Goal: Task Accomplishment & Management: Manage account settings

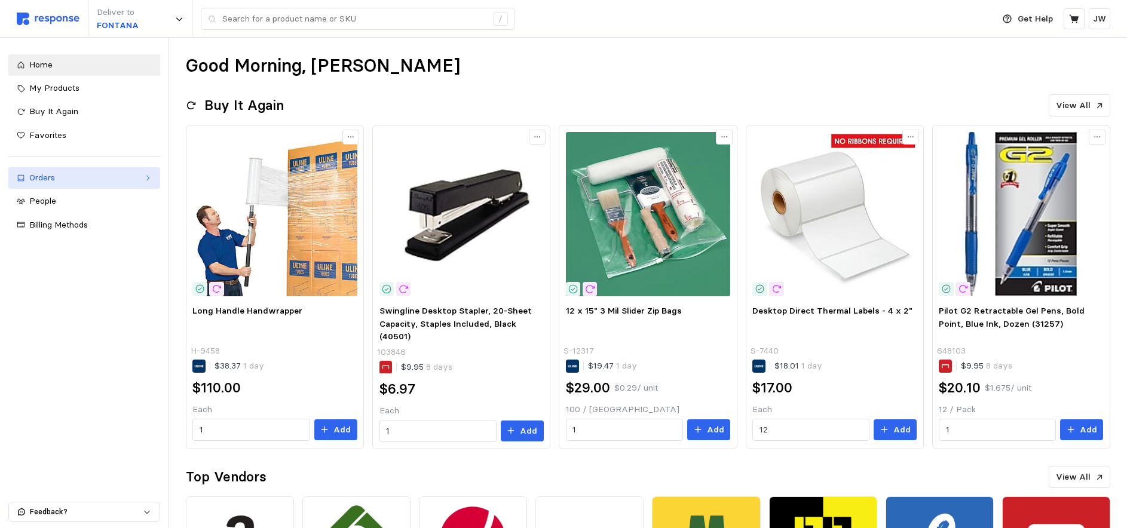
click at [42, 175] on div "Orders" at bounding box center [84, 177] width 110 height 13
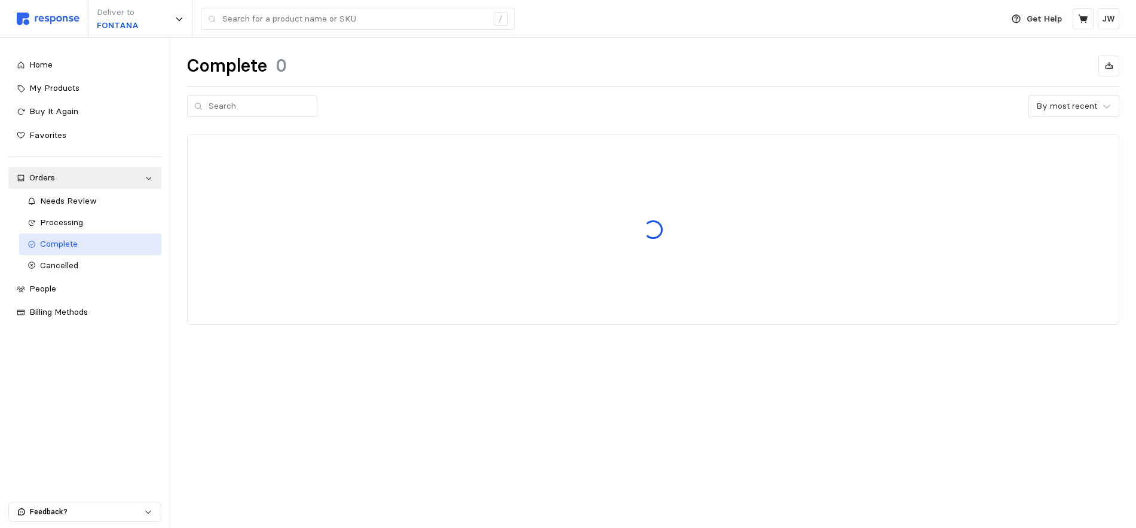
click at [48, 245] on span "Complete" at bounding box center [59, 243] width 38 height 11
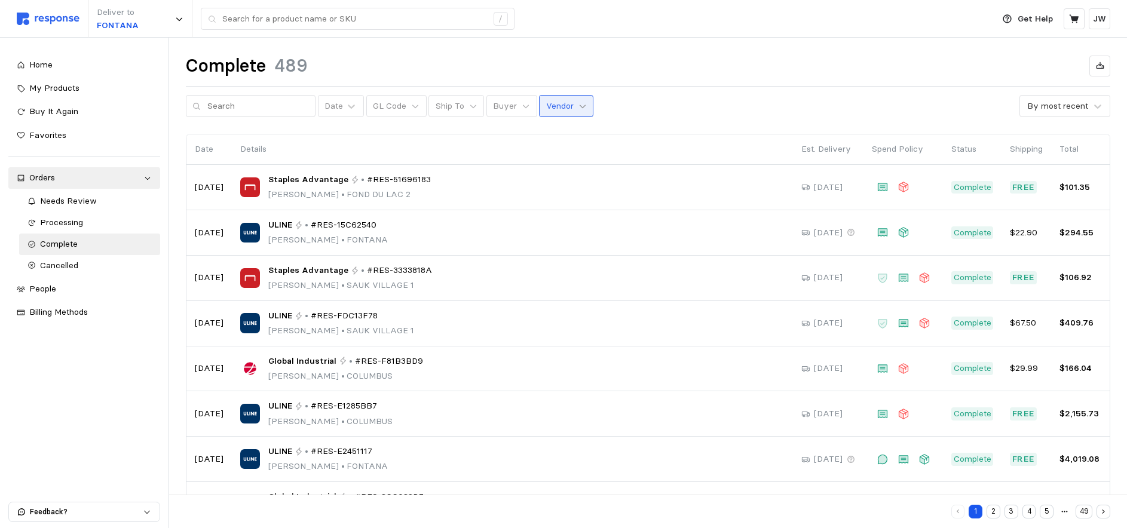
click at [578, 103] on icon at bounding box center [582, 106] width 8 height 8
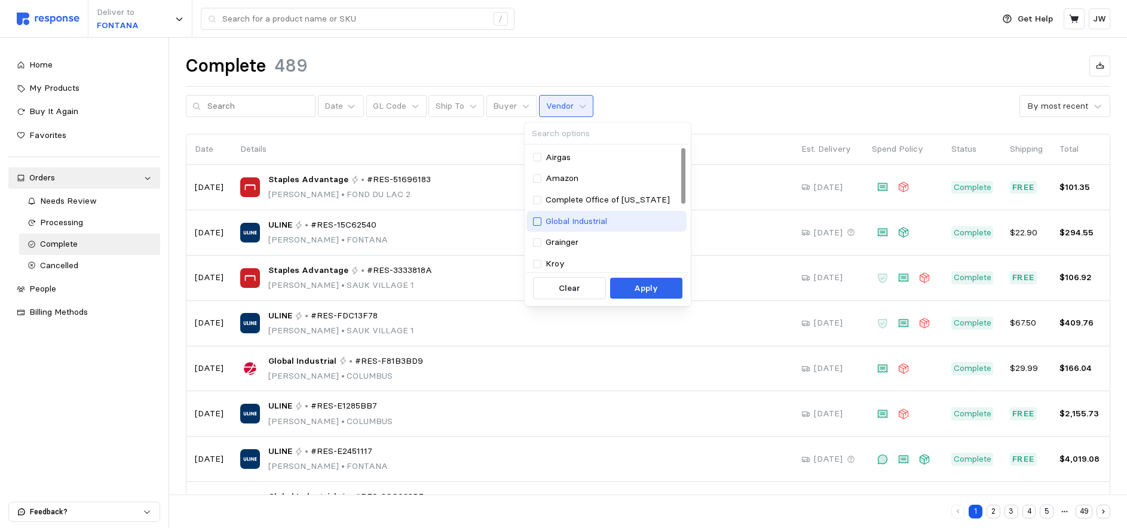
click at [537, 219] on div at bounding box center [537, 222] width 8 height 8
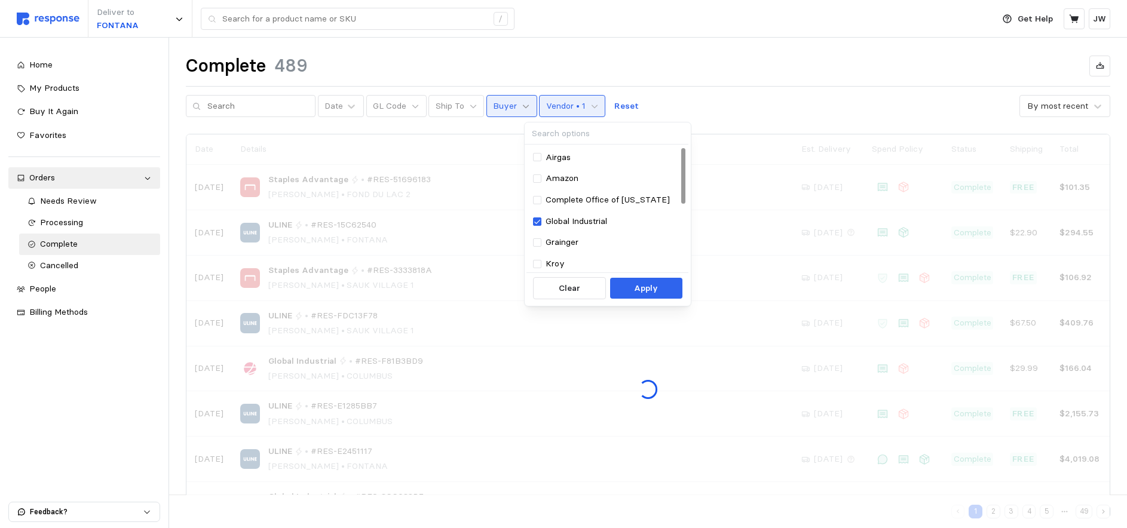
click at [522, 106] on icon at bounding box center [526, 106] width 8 height 8
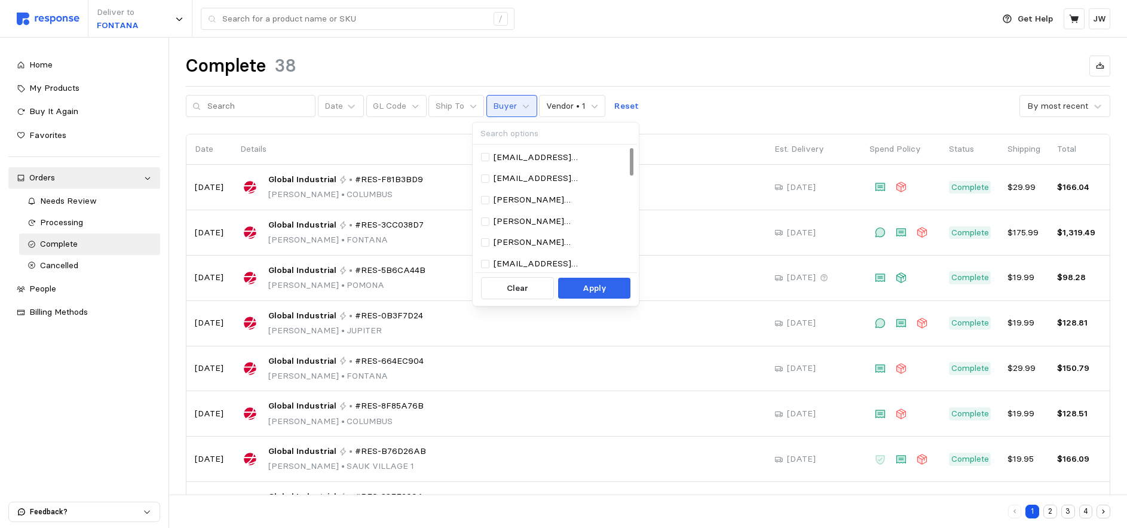
click at [430, 134] on div "Date Details Est. Delivery Spend Policy Status Shipping Total Aug 19 Global Ind…" at bounding box center [648, 376] width 924 height 484
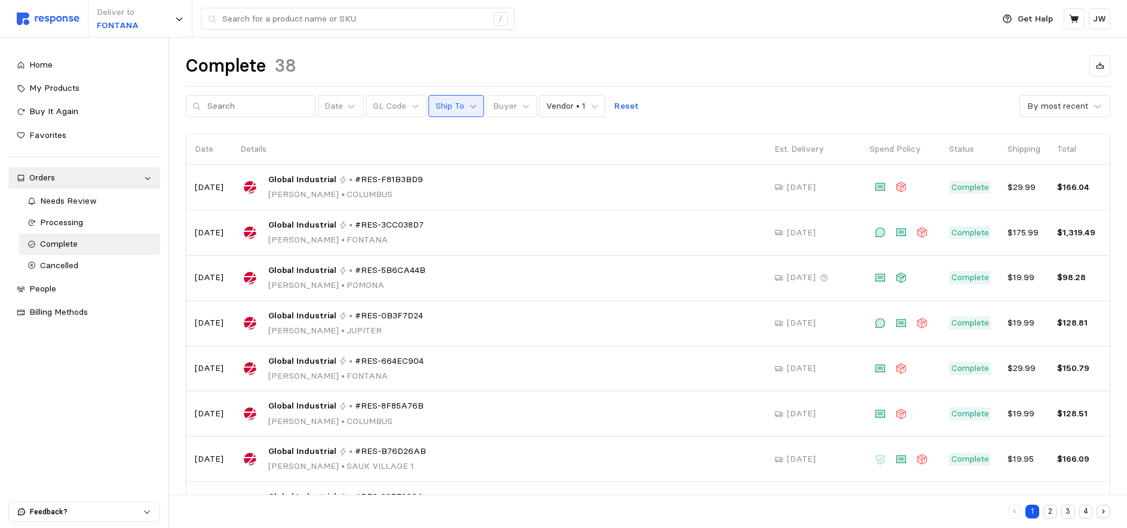
click at [469, 103] on icon at bounding box center [473, 106] width 8 height 8
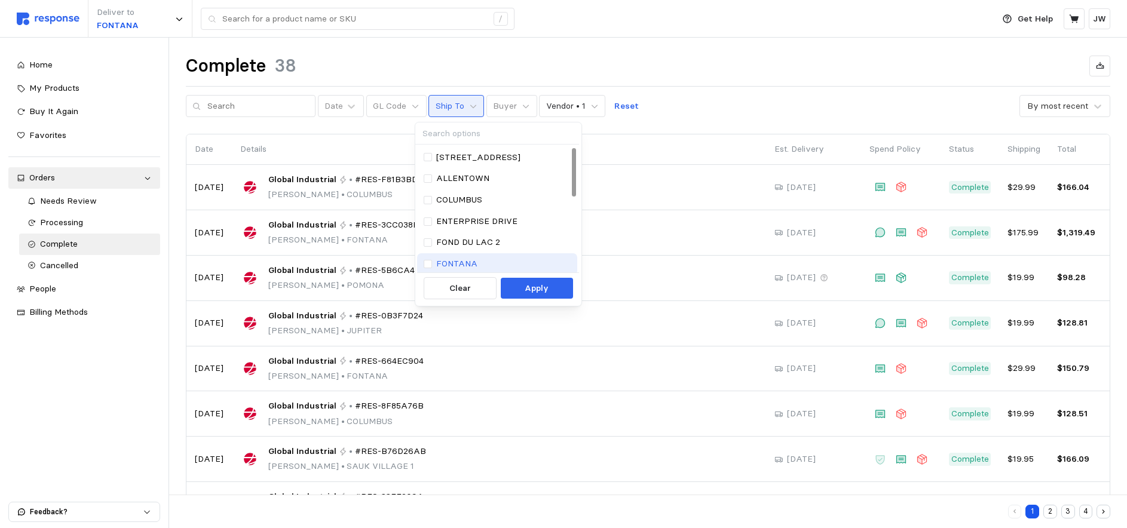
click at [433, 264] on div "FONTANA" at bounding box center [498, 264] width 148 height 13
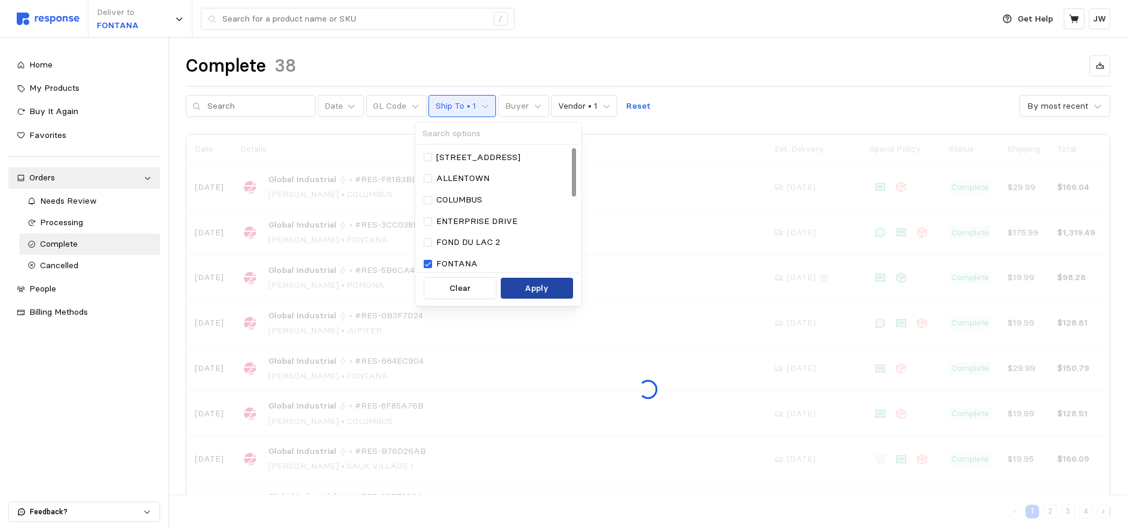
click at [526, 283] on p "Apply" at bounding box center [537, 288] width 24 height 13
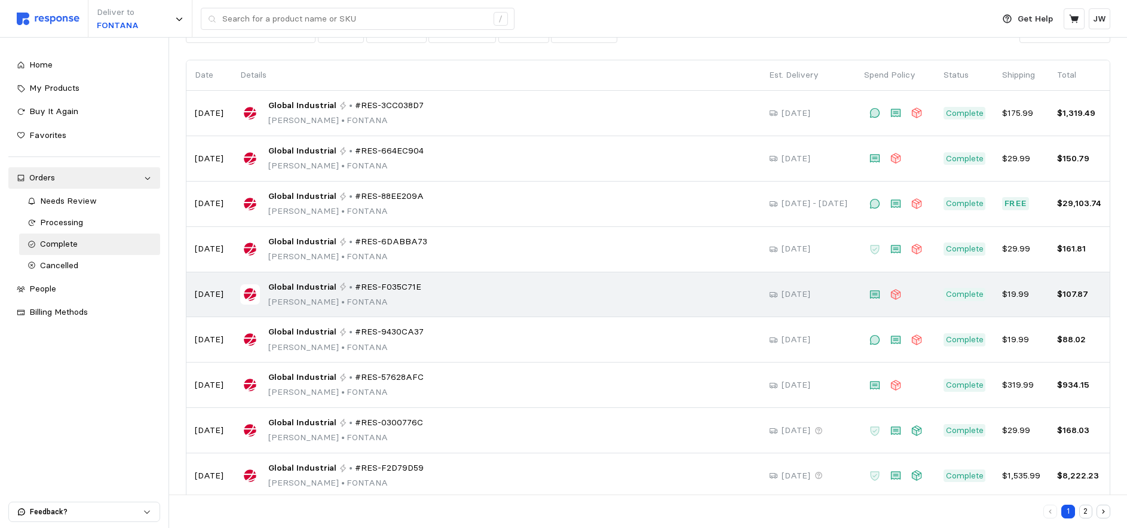
scroll to position [73, 0]
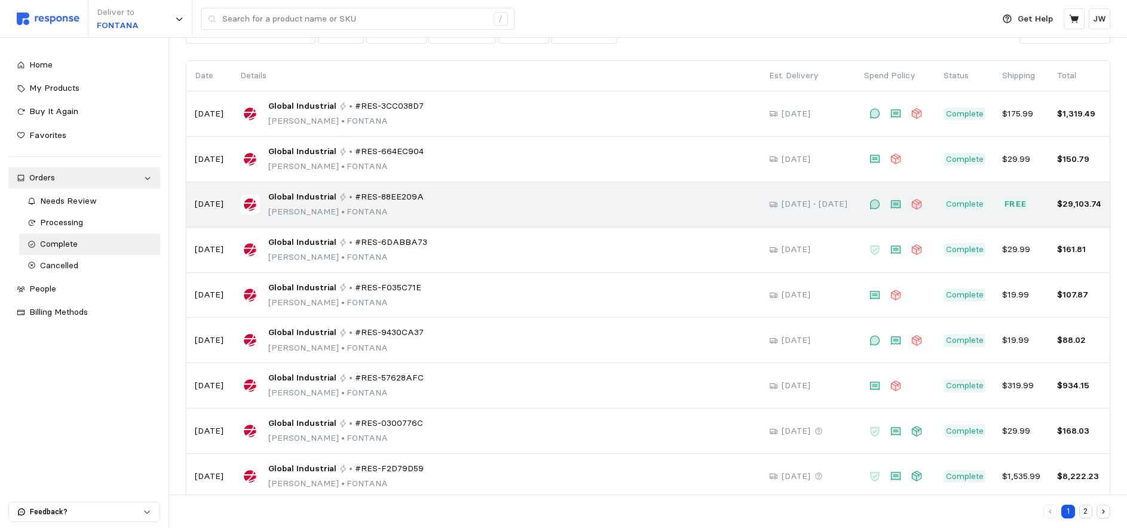
click at [374, 197] on span "#RES-88EE209A" at bounding box center [389, 197] width 69 height 13
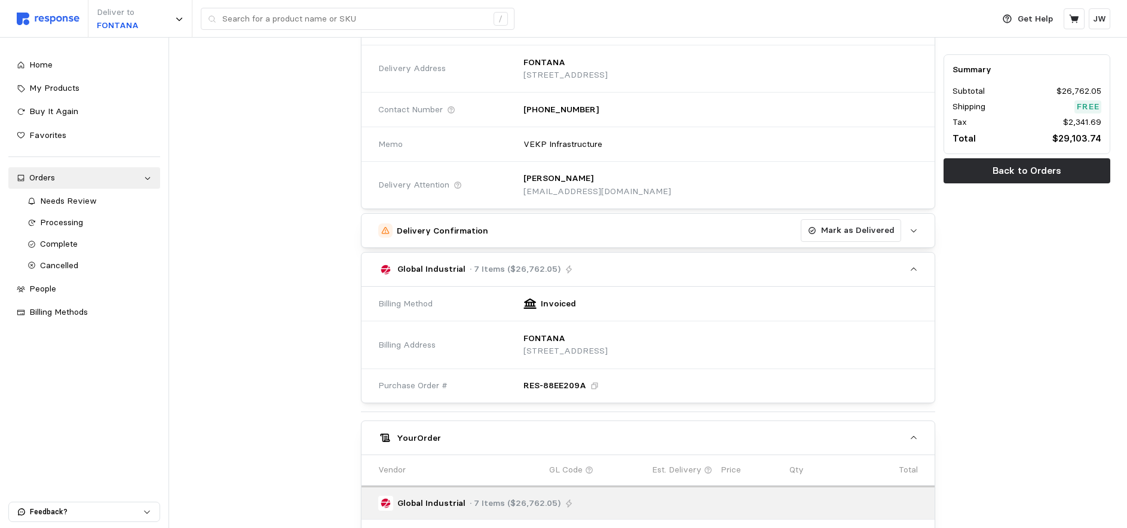
scroll to position [137, 0]
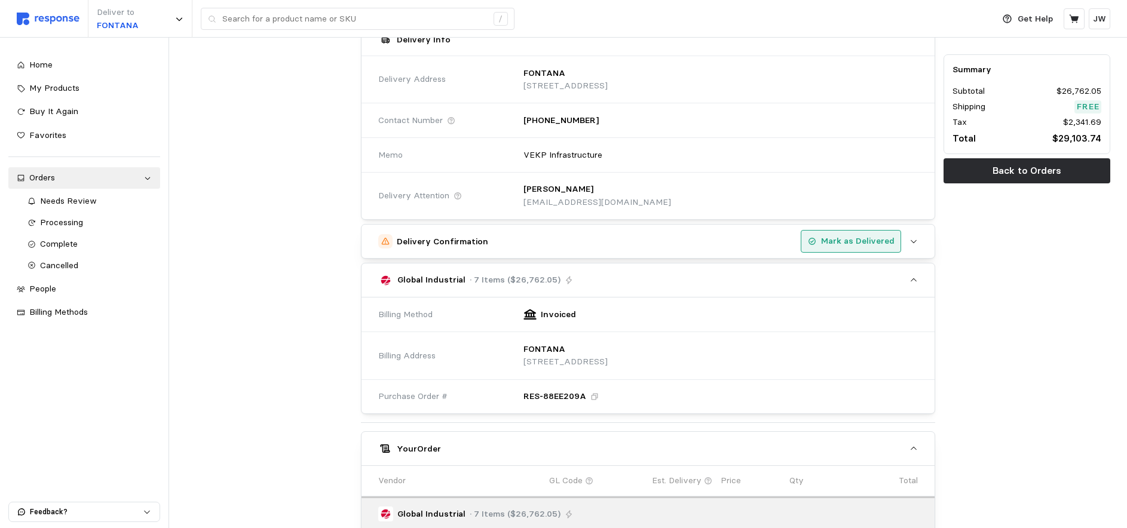
click at [844, 241] on p "Mark as Delivered" at bounding box center [857, 241] width 73 height 13
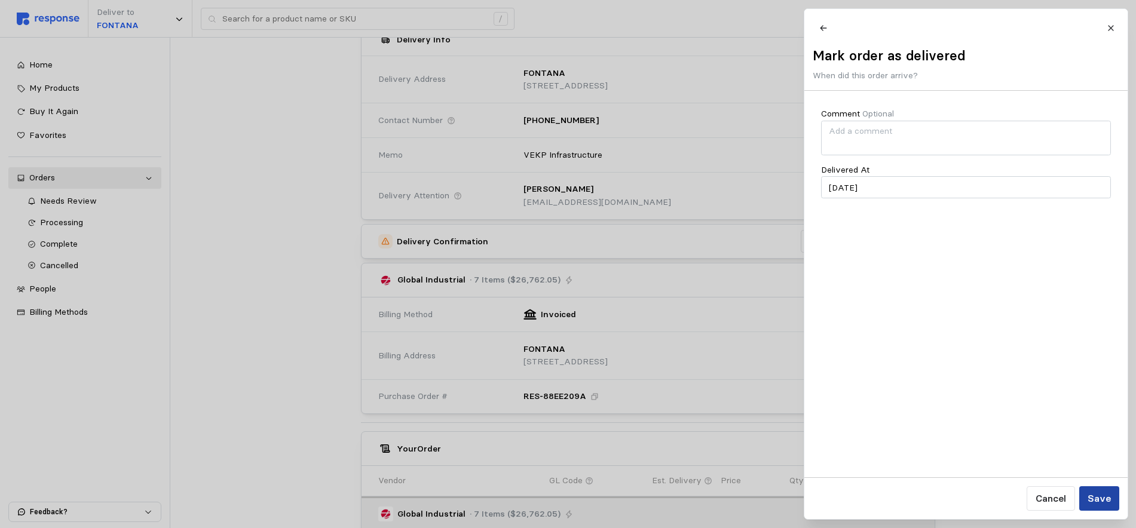
click at [1114, 498] on button "Save" at bounding box center [1099, 498] width 40 height 24
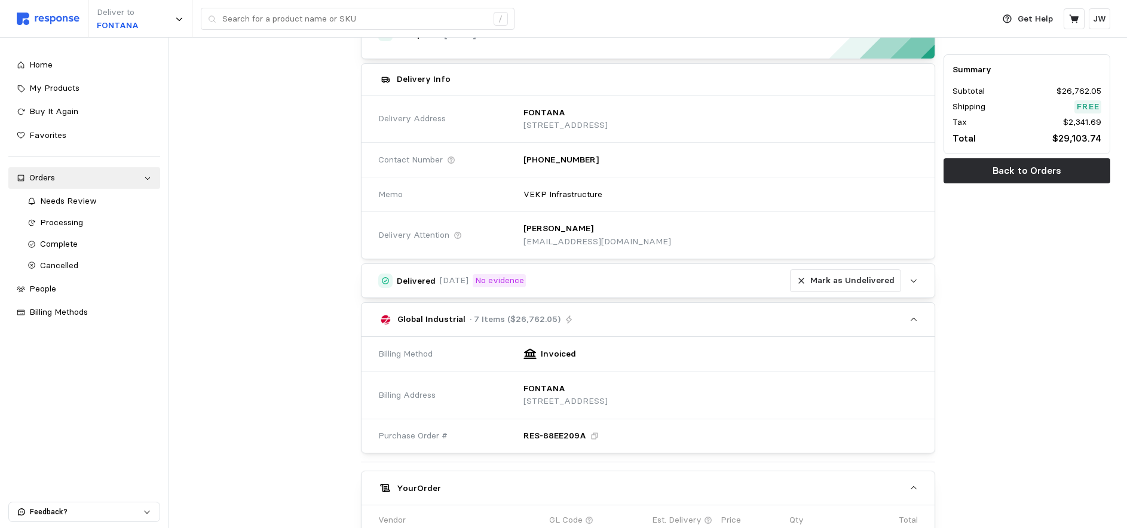
scroll to position [67, 0]
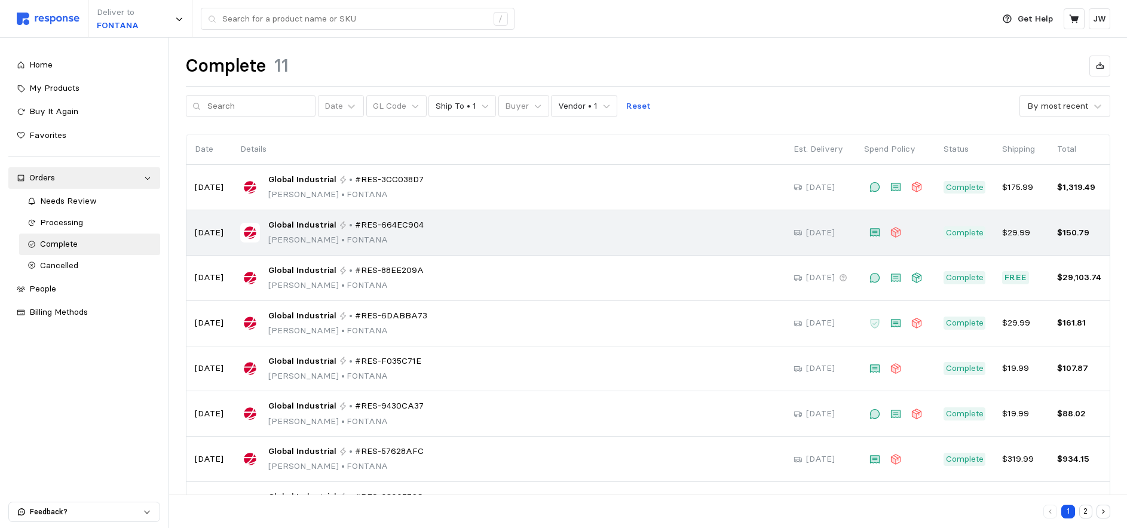
click at [413, 234] on p "Maria Mendibles • FONTANA" at bounding box center [345, 240] width 155 height 13
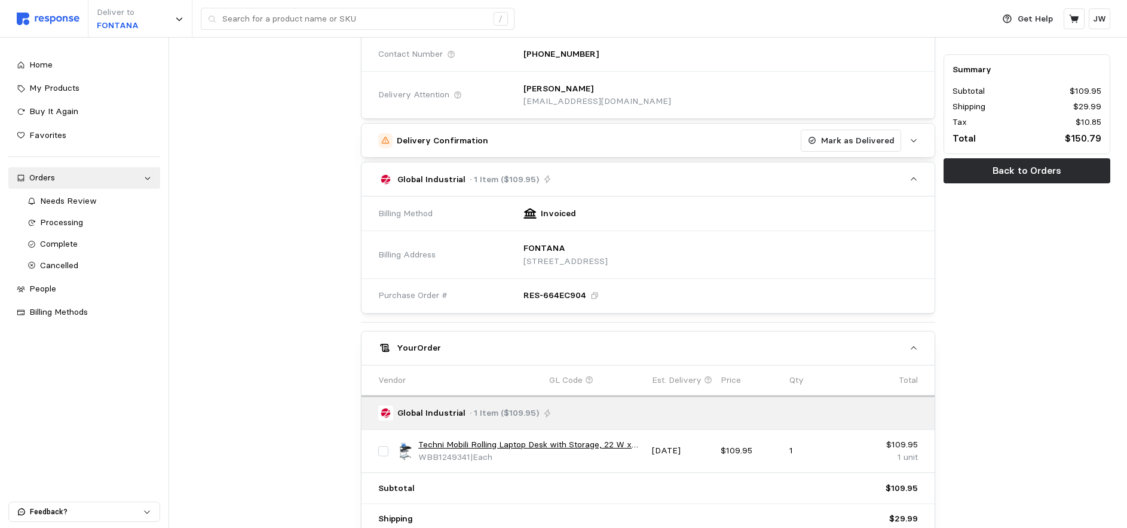
scroll to position [253, 0]
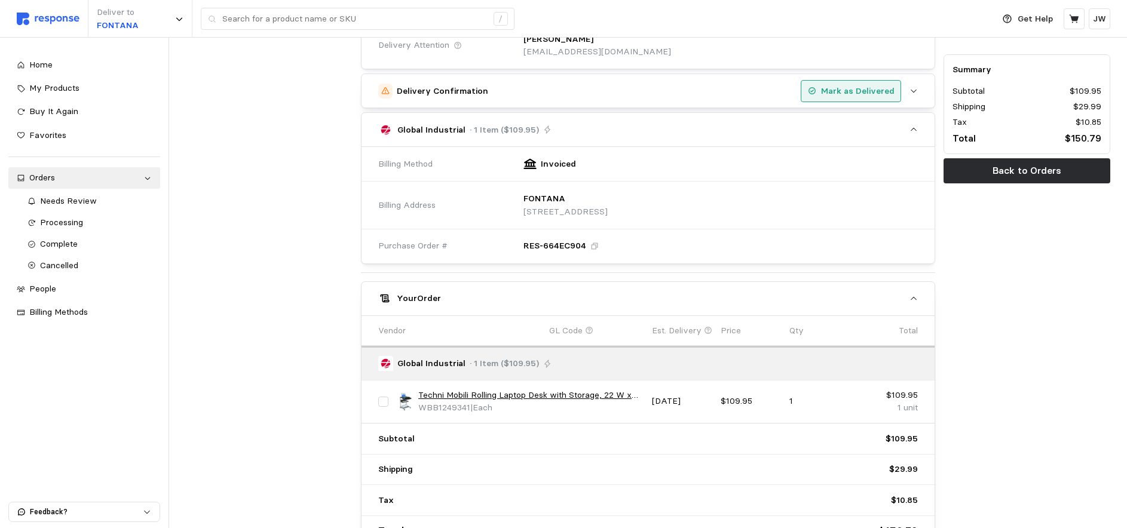
click at [844, 87] on p "Mark as Delivered" at bounding box center [857, 91] width 73 height 13
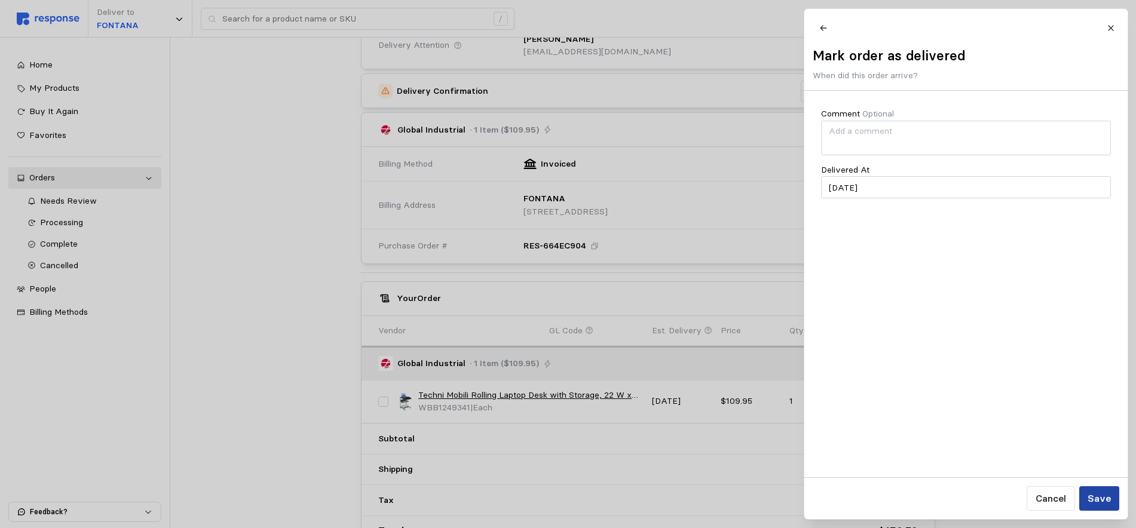
click at [1100, 497] on p "Save" at bounding box center [1098, 498] width 23 height 15
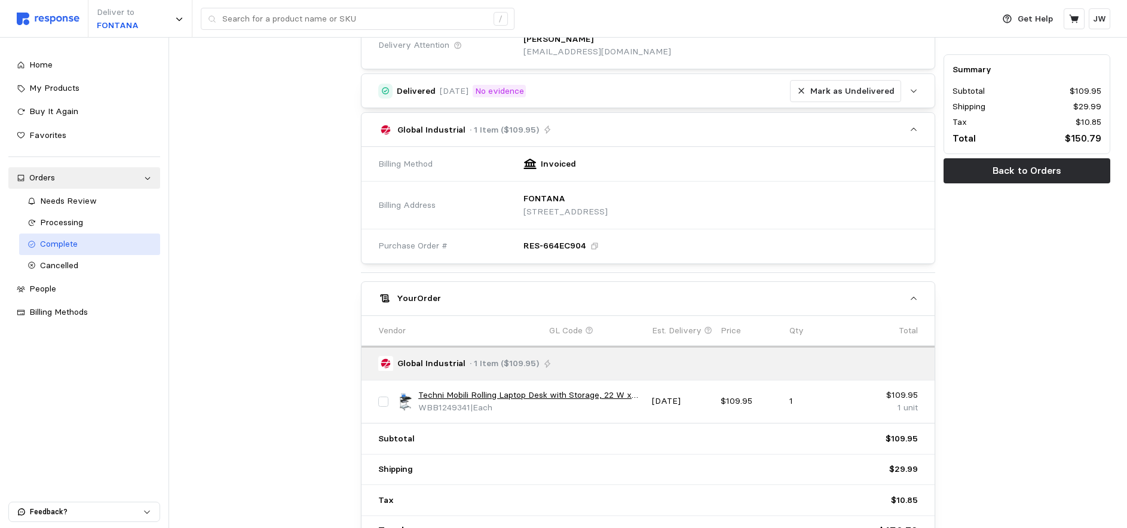
click at [60, 243] on span "Complete" at bounding box center [59, 243] width 38 height 11
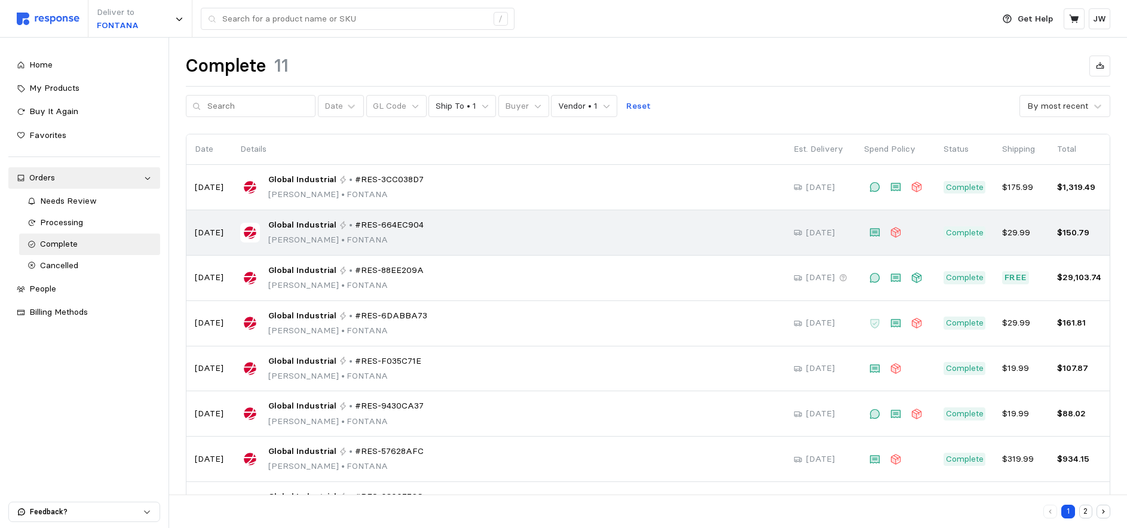
click at [424, 237] on div "Global Industrial • #RES-664EC904 Maria Mendibles • FONTANA" at bounding box center [508, 233] width 537 height 28
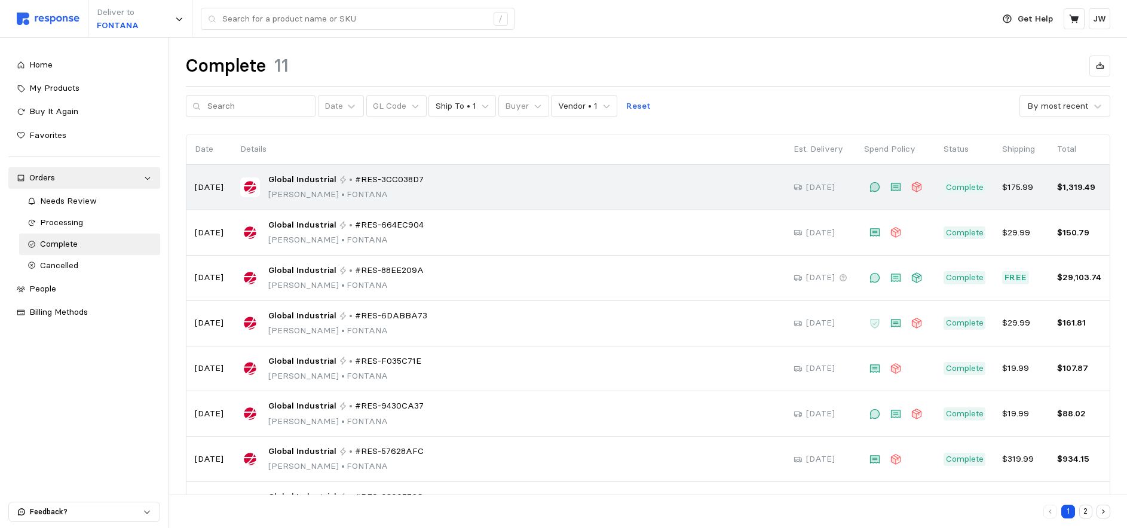
click at [449, 188] on div "Global Industrial • #RES-3CC038D7 Todd Riley • FONTANA" at bounding box center [508, 187] width 537 height 28
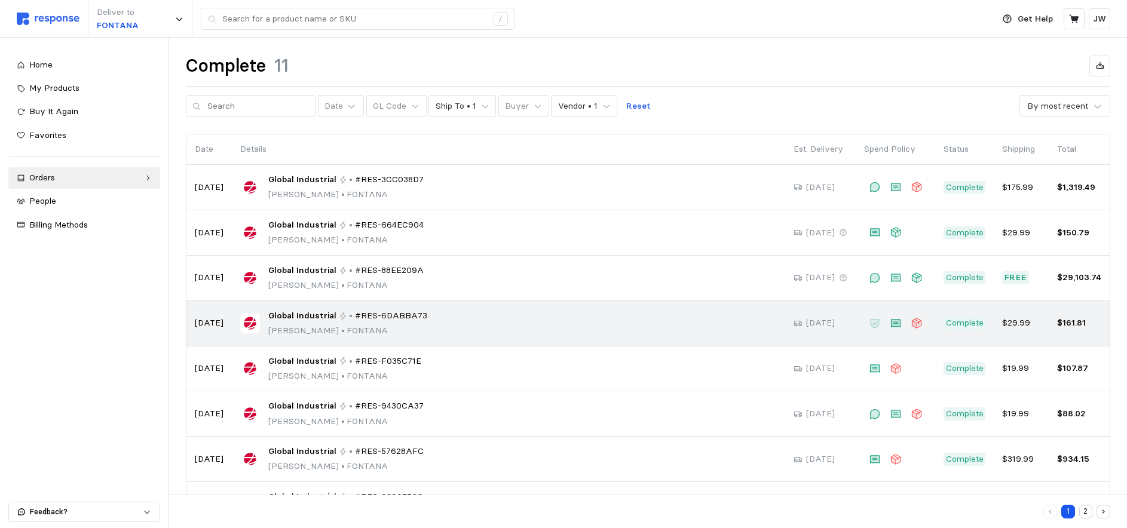
click at [419, 324] on div "Global Industrial • #RES-6DABBA73 Ryan Salmon • FONTANA" at bounding box center [508, 324] width 537 height 28
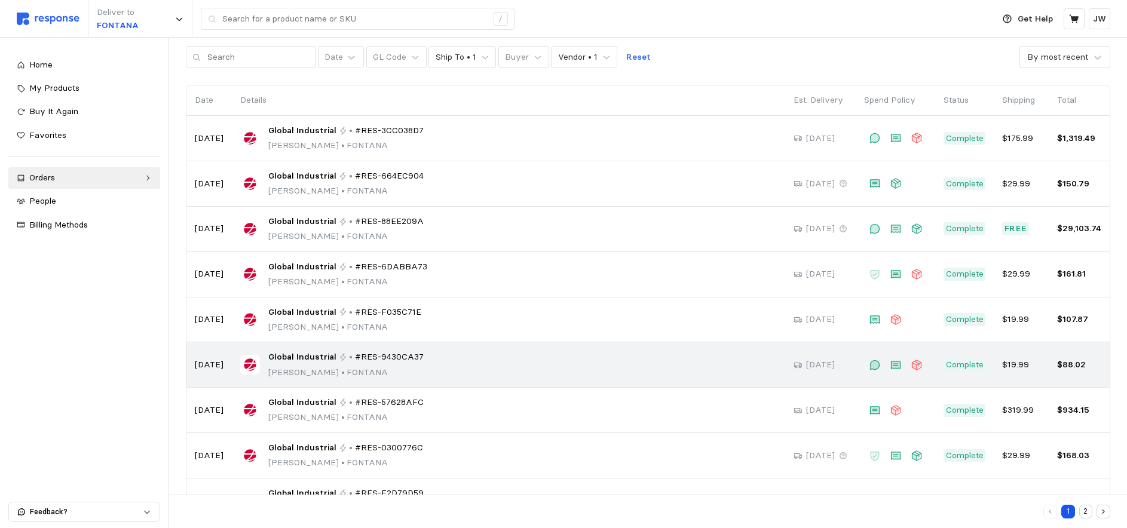
scroll to position [47, 0]
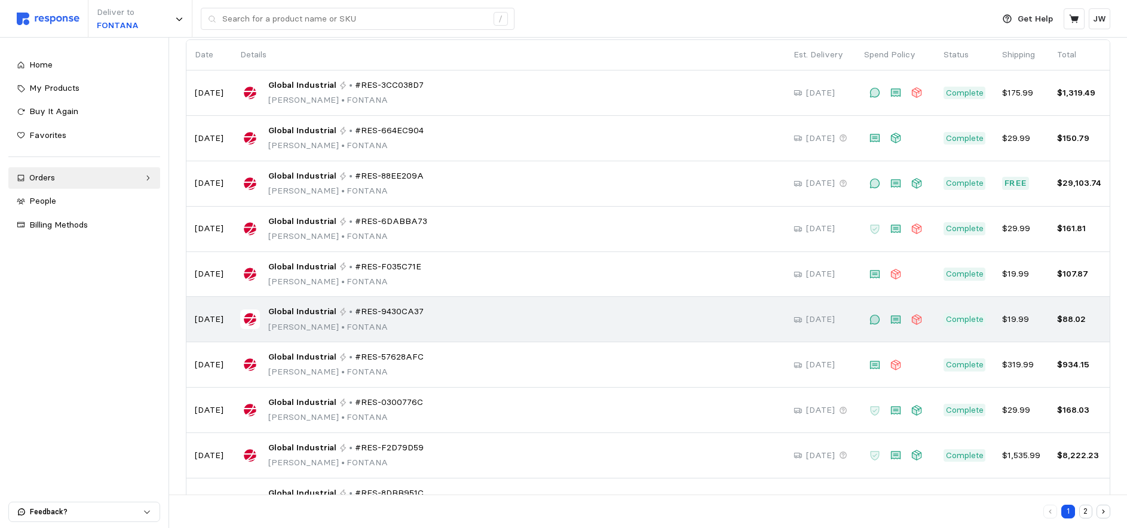
scroll to position [95, 0]
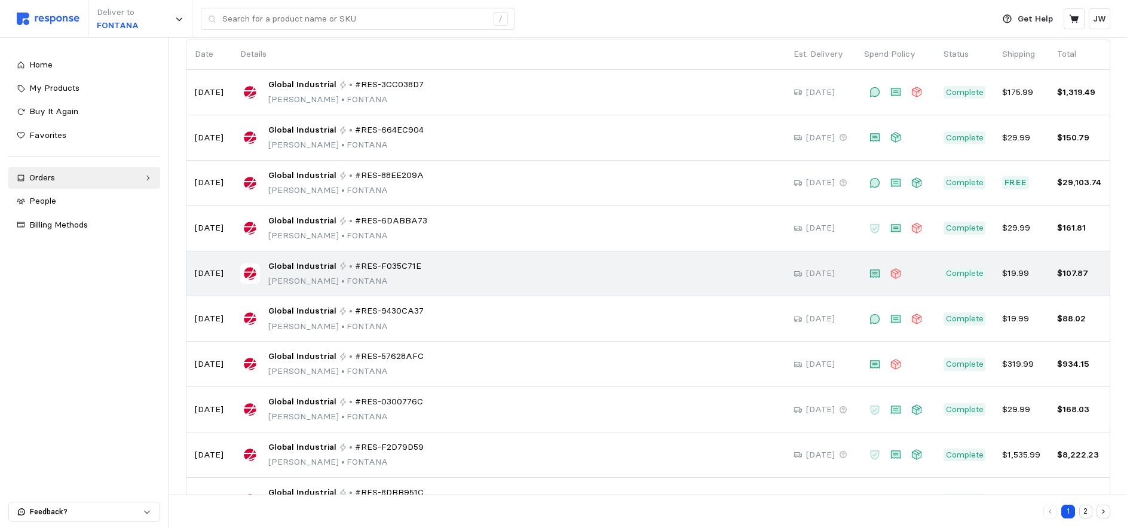
click at [378, 267] on span "#RES-F035C71E" at bounding box center [388, 266] width 66 height 13
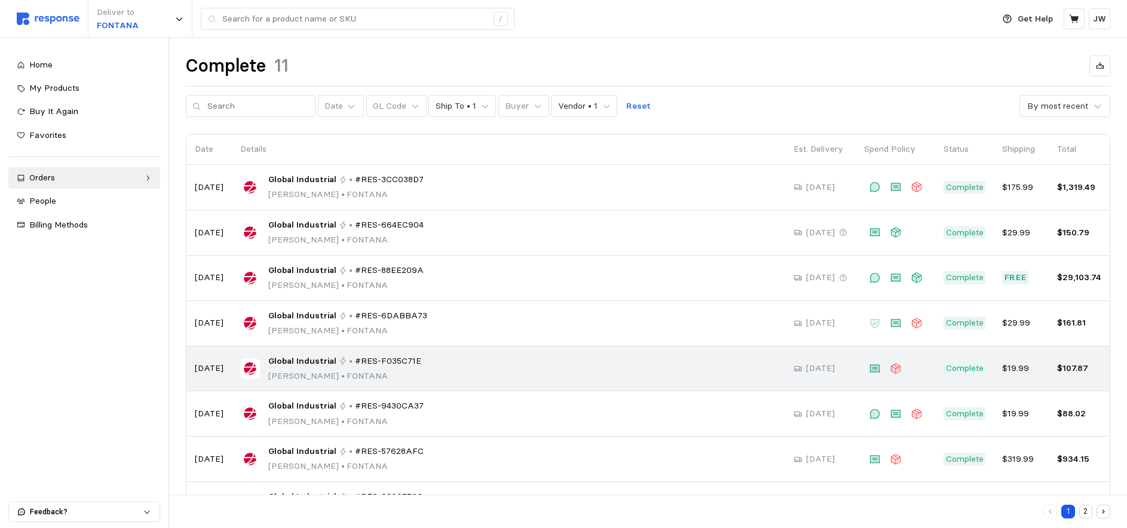
scroll to position [95, 0]
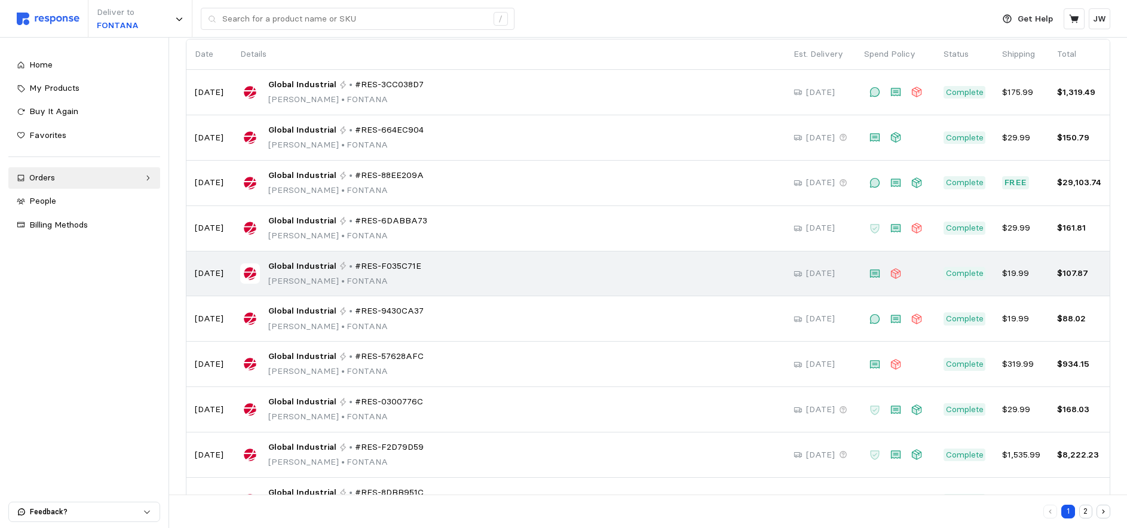
click at [415, 268] on div "Global Industrial • #RES-F035C71E Maria Mendibles • FONTANA" at bounding box center [508, 274] width 537 height 28
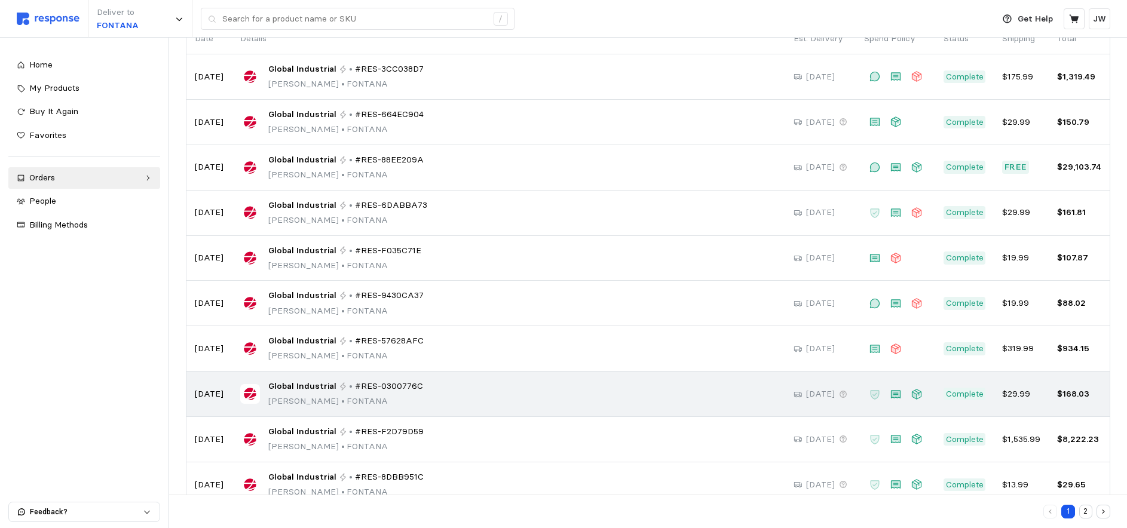
scroll to position [140, 0]
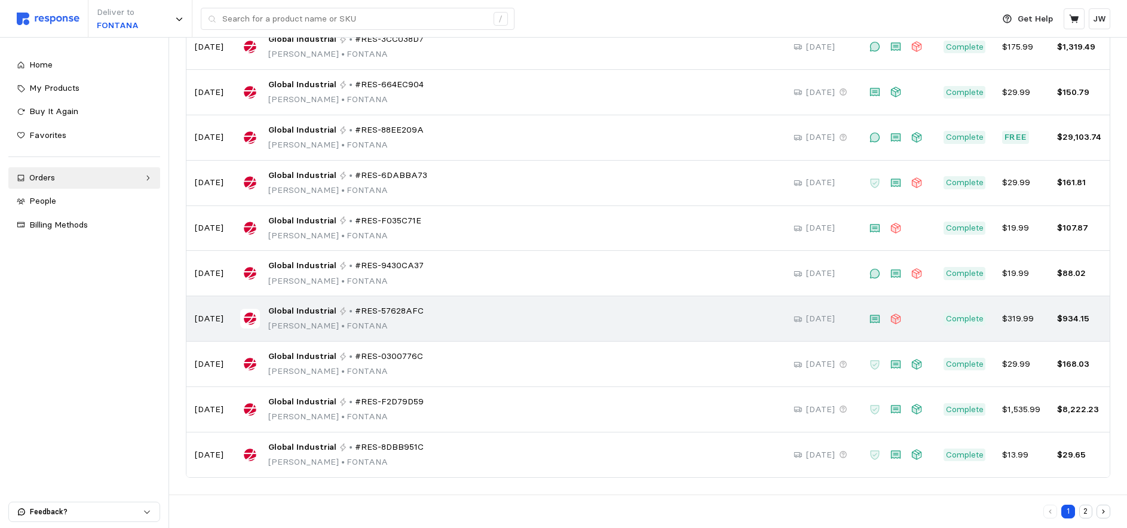
click at [383, 308] on span "#RES-57628AFC" at bounding box center [389, 311] width 69 height 13
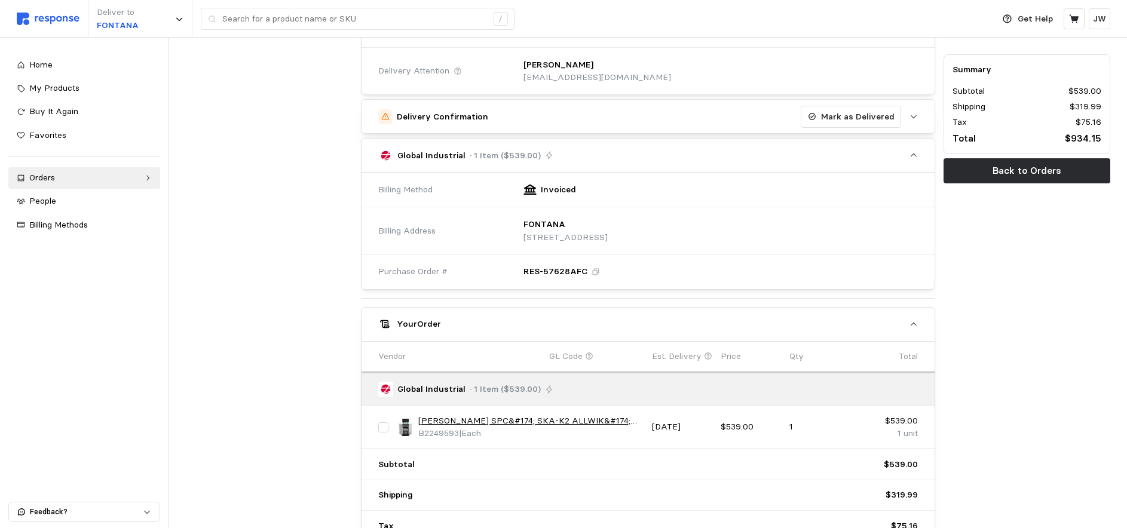
scroll to position [339, 0]
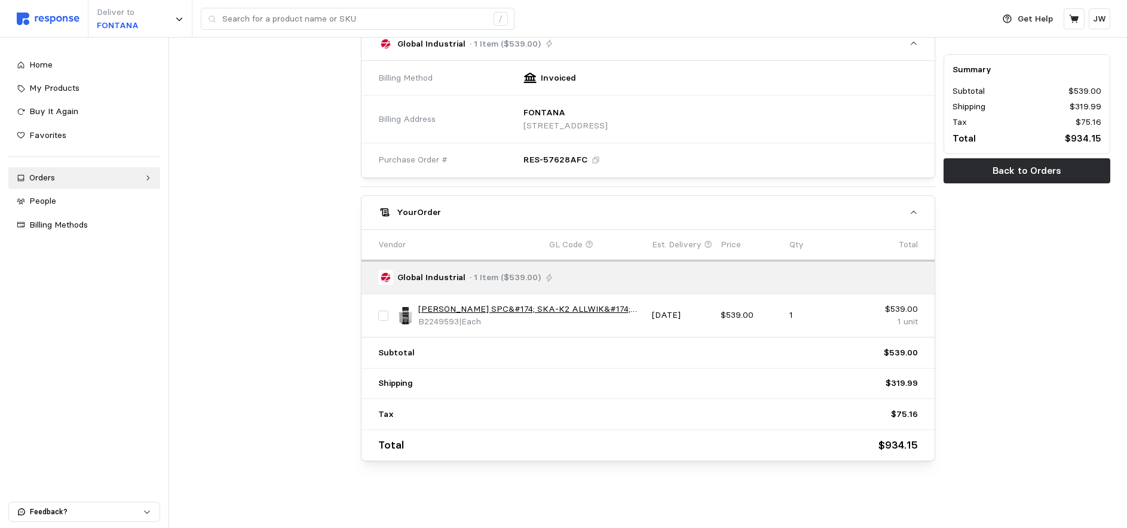
click at [507, 310] on link "[PERSON_NAME] SPC&#174; SKA-K2 ALLWIK&#174; Universal Mobile Spill Kaddie/Troll…" at bounding box center [530, 309] width 225 height 13
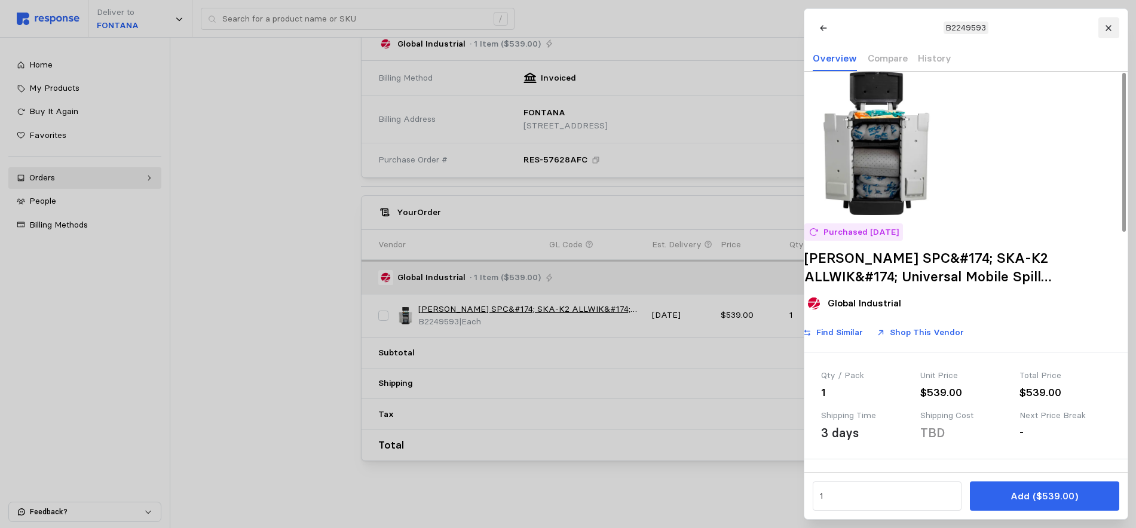
click at [1110, 24] on icon at bounding box center [1108, 28] width 8 height 8
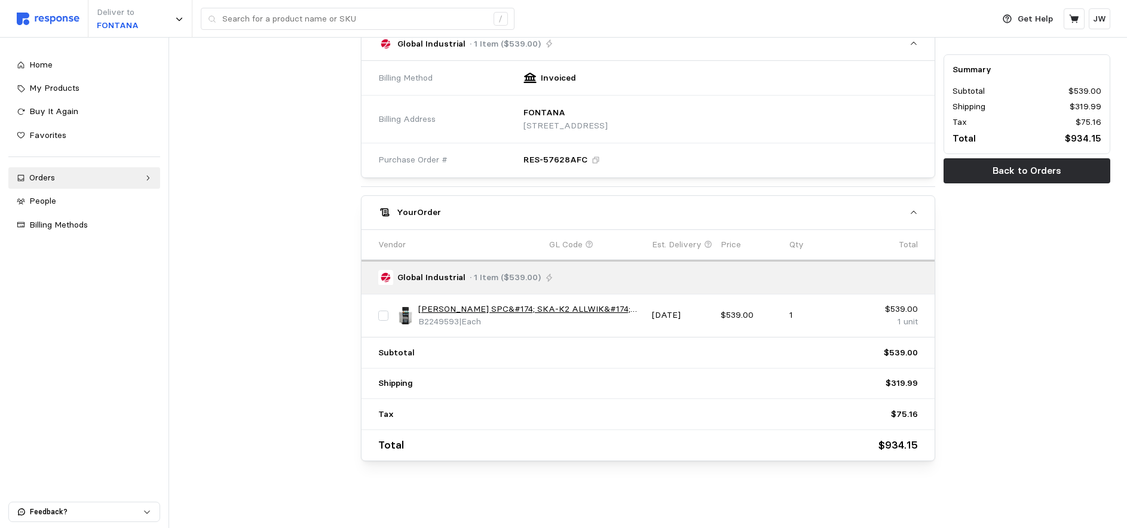
scroll to position [0, 0]
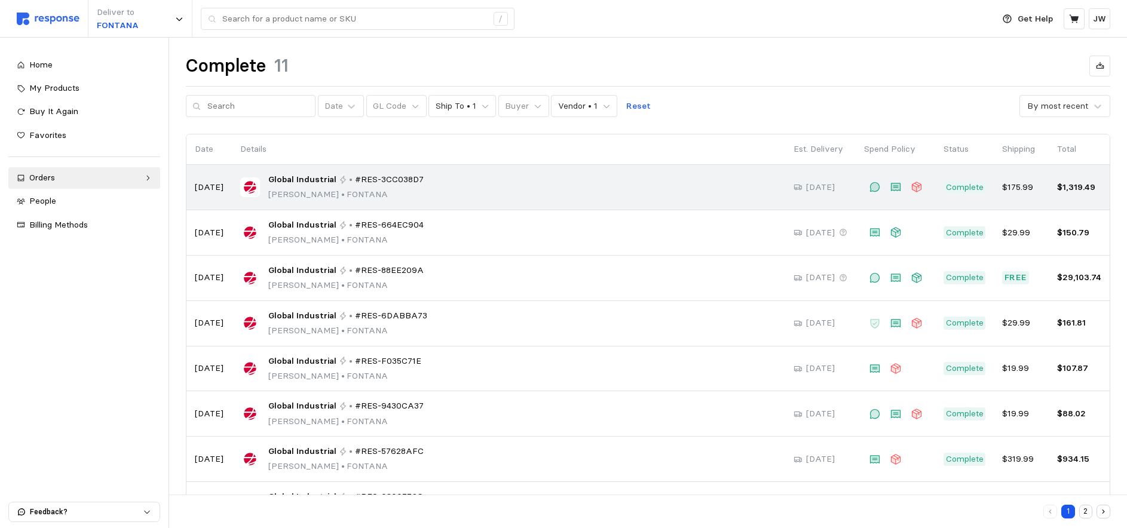
click at [481, 186] on div "Global Industrial • #RES-3CC038D7 Todd Riley • FONTANA" at bounding box center [508, 187] width 537 height 28
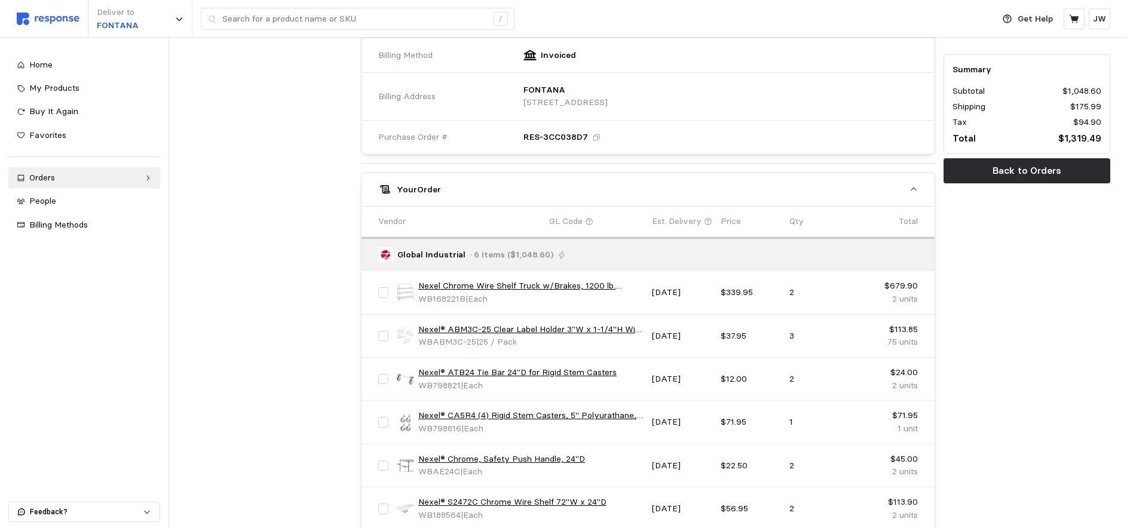
scroll to position [23, 0]
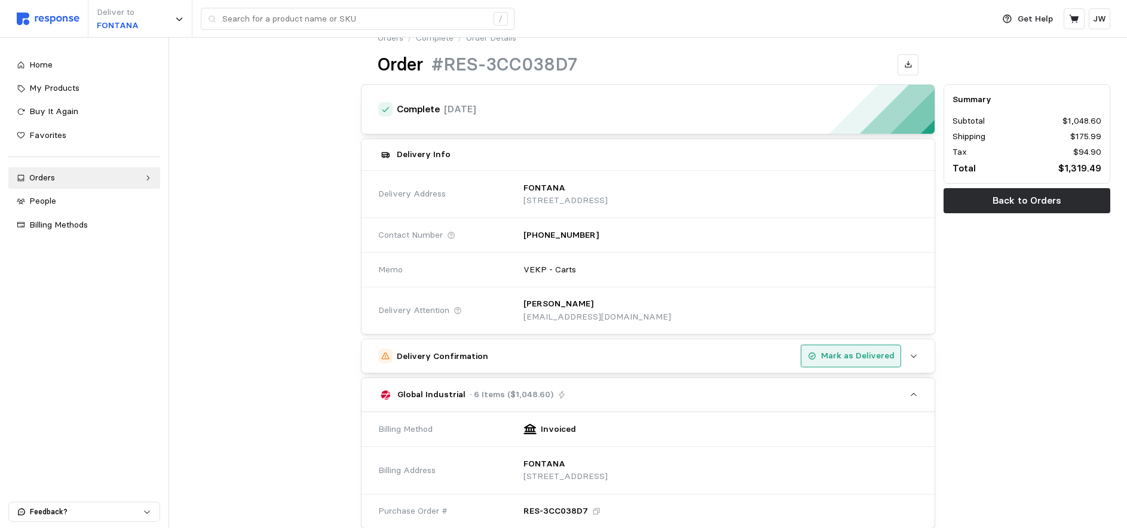
click at [860, 360] on p "Mark as Delivered" at bounding box center [857, 356] width 73 height 13
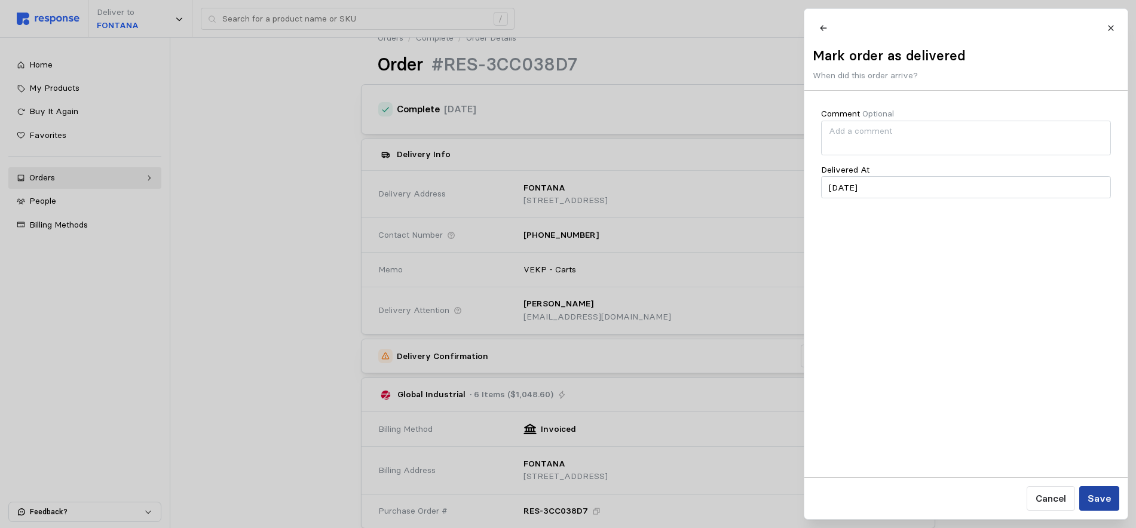
click at [1114, 495] on button "Save" at bounding box center [1099, 498] width 40 height 24
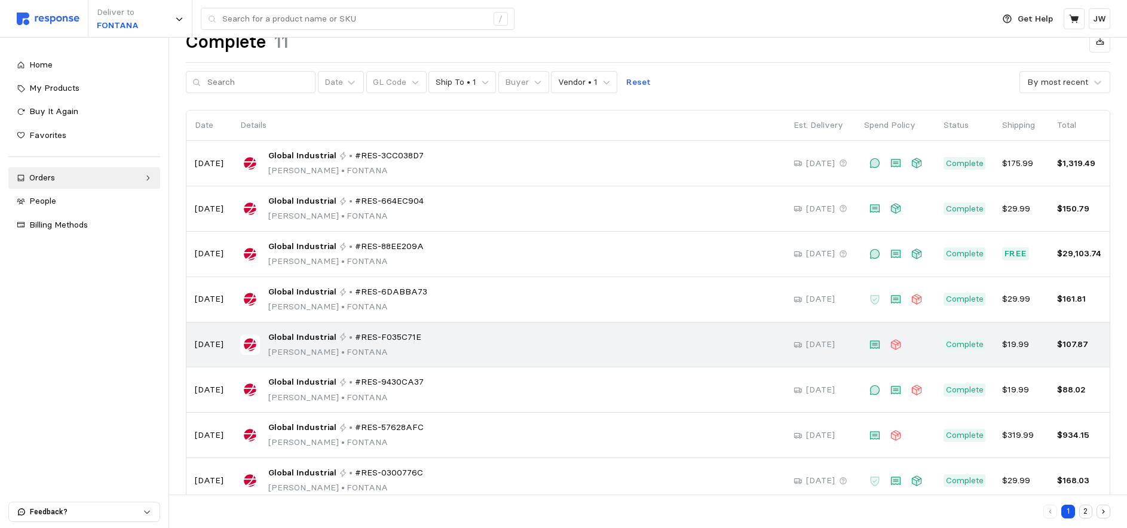
scroll to position [90, 0]
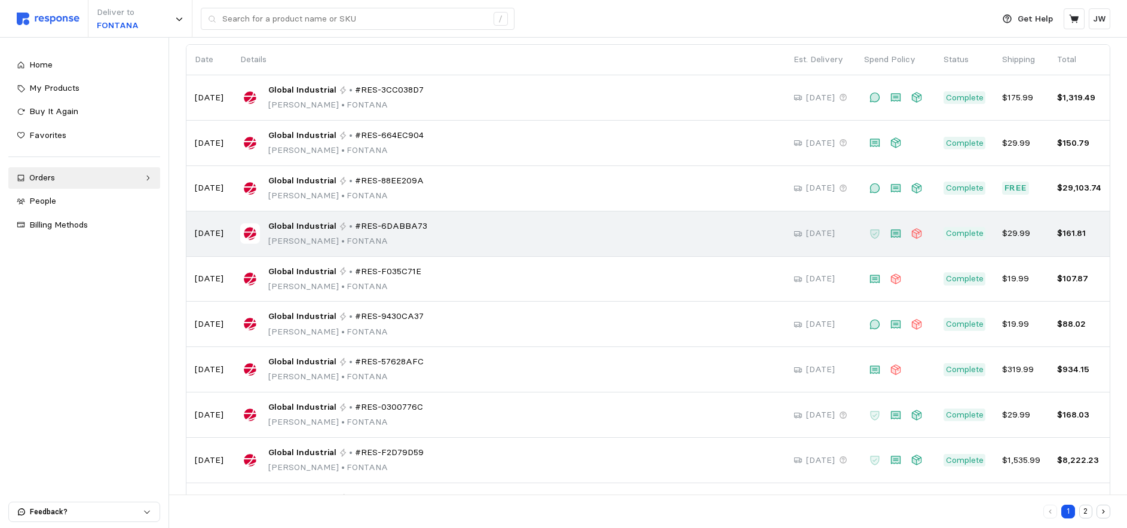
click at [384, 225] on span "#RES-6DABBA73" at bounding box center [391, 226] width 72 height 13
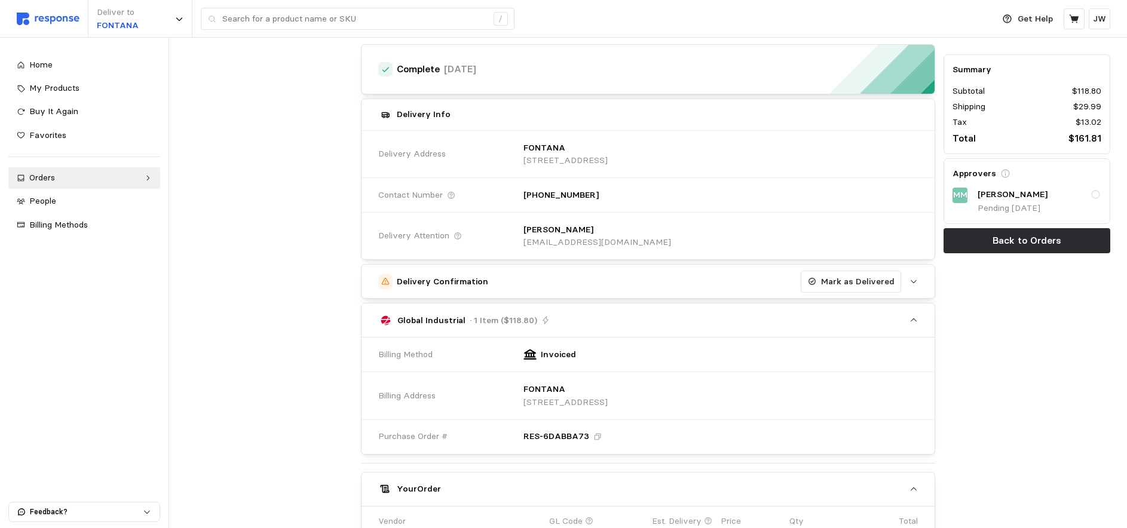
scroll to position [339, 0]
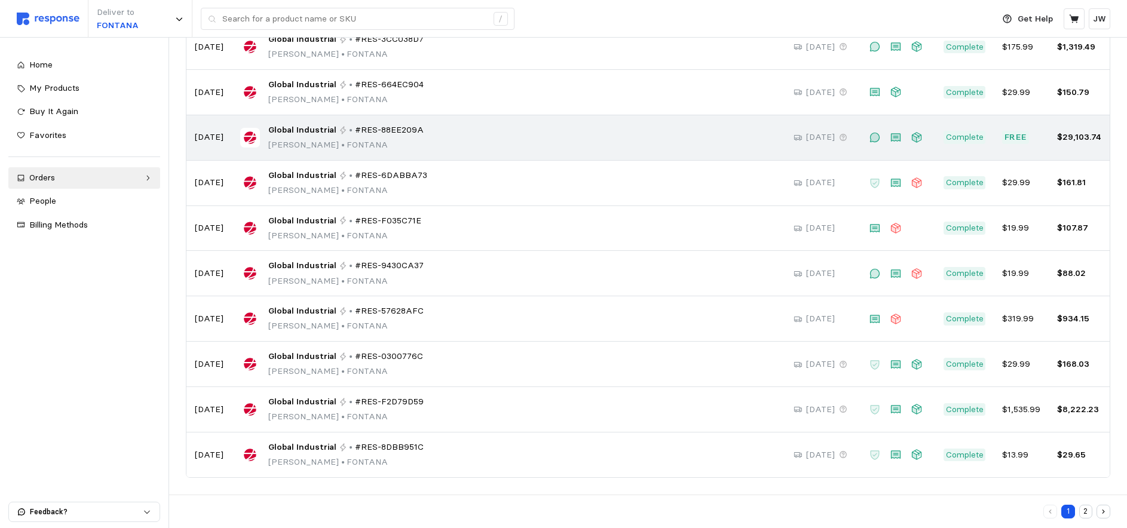
scroll to position [90, 0]
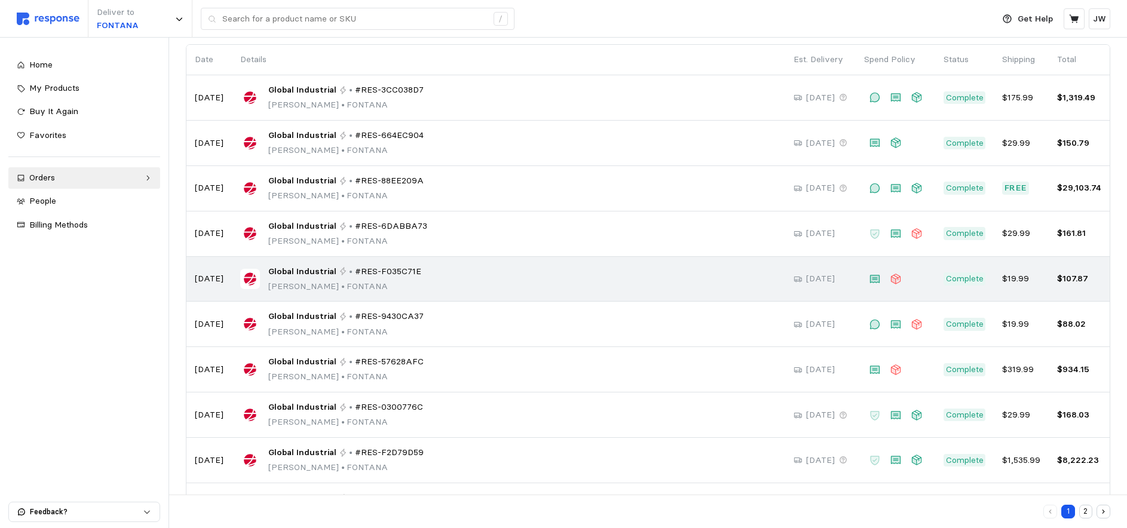
click at [387, 275] on span "#RES-F035C71E" at bounding box center [388, 271] width 66 height 13
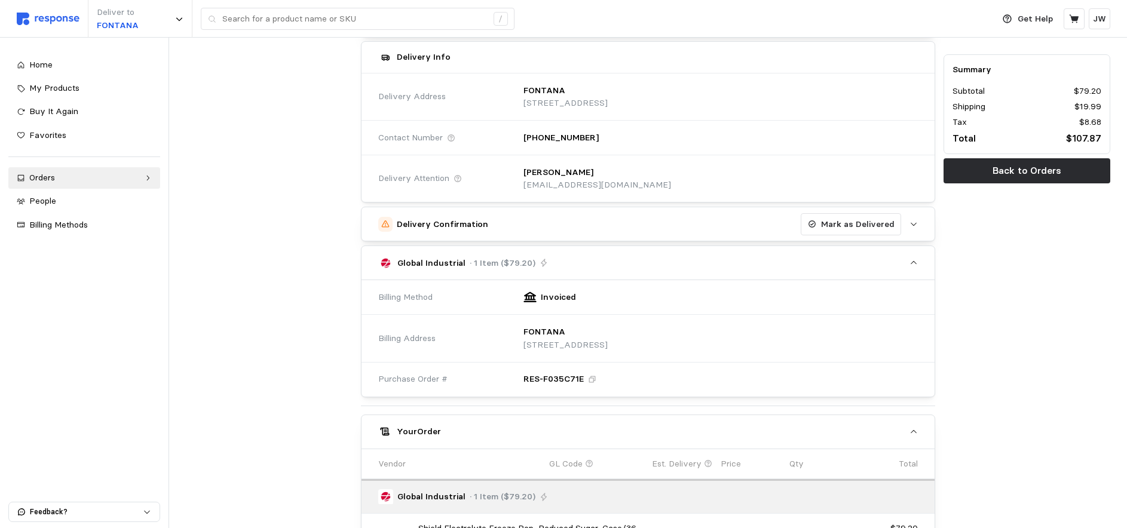
scroll to position [339, 0]
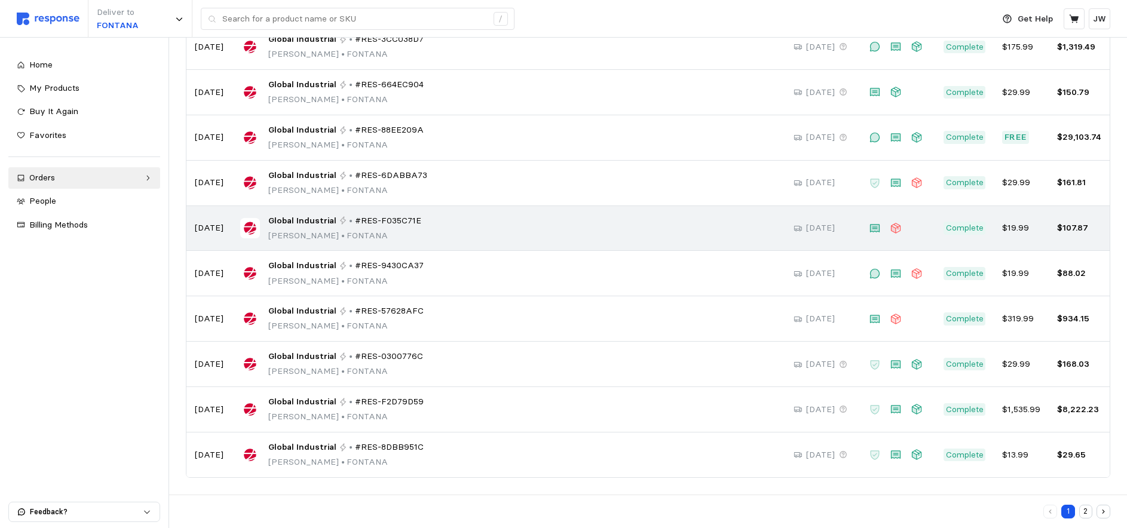
scroll to position [90, 0]
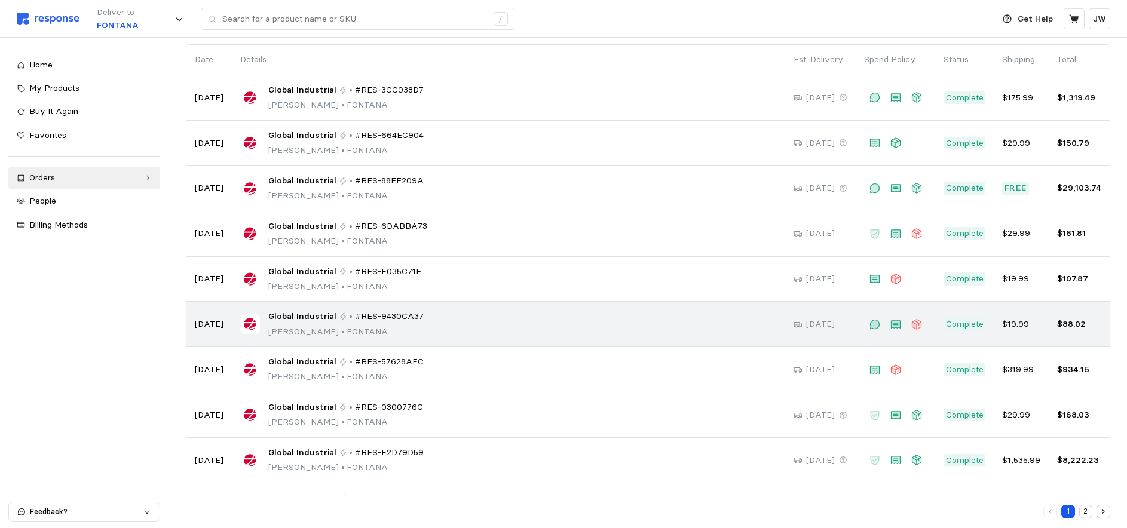
click at [363, 318] on span "#RES-9430CA37" at bounding box center [389, 316] width 69 height 13
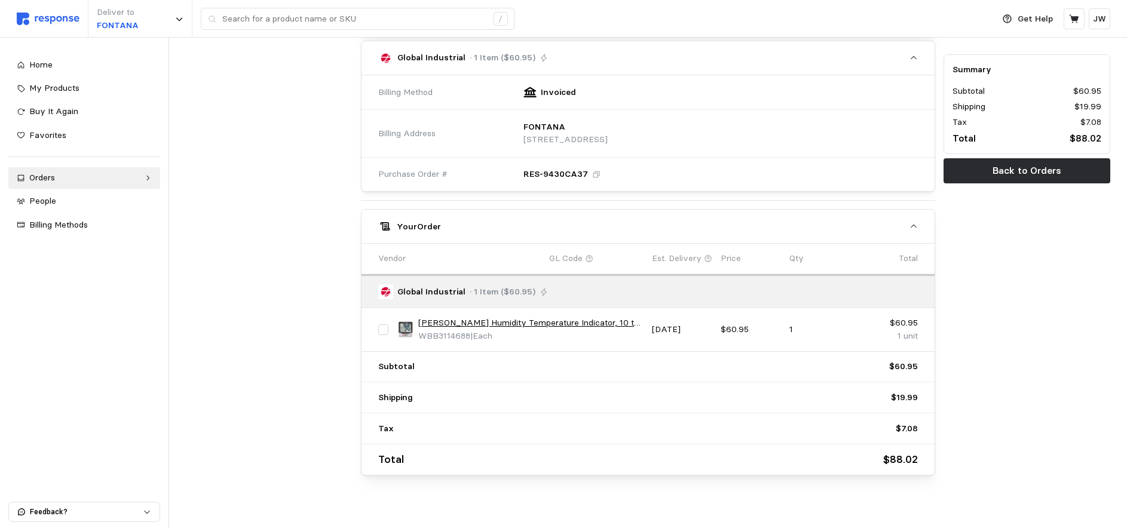
scroll to position [360, 0]
click at [520, 321] on link "Triplett Humidity Temperature Indicator, 10 to 99%RH, 32 to 122#176;F" at bounding box center [530, 322] width 225 height 13
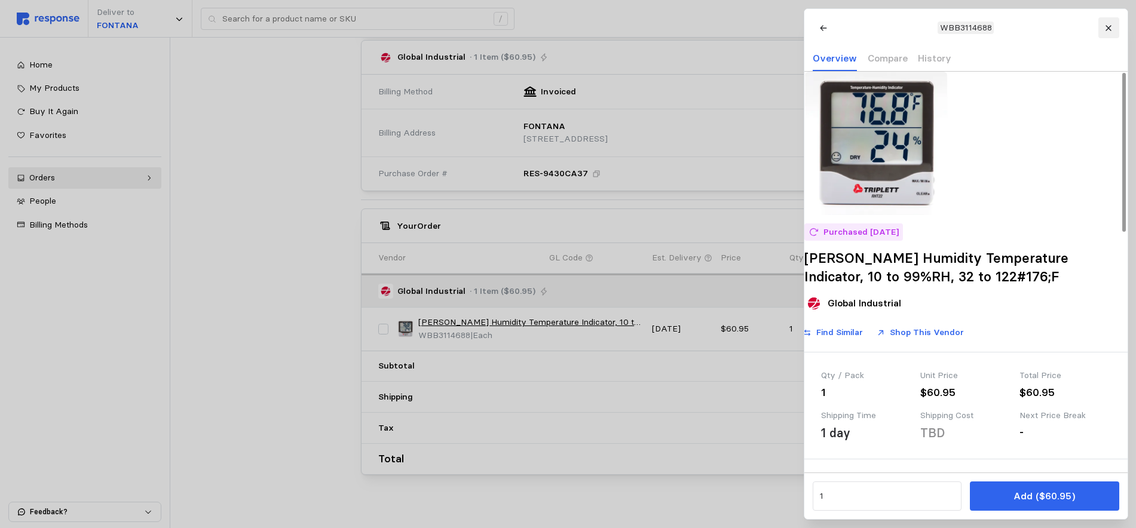
click at [1107, 27] on icon at bounding box center [1108, 28] width 8 height 8
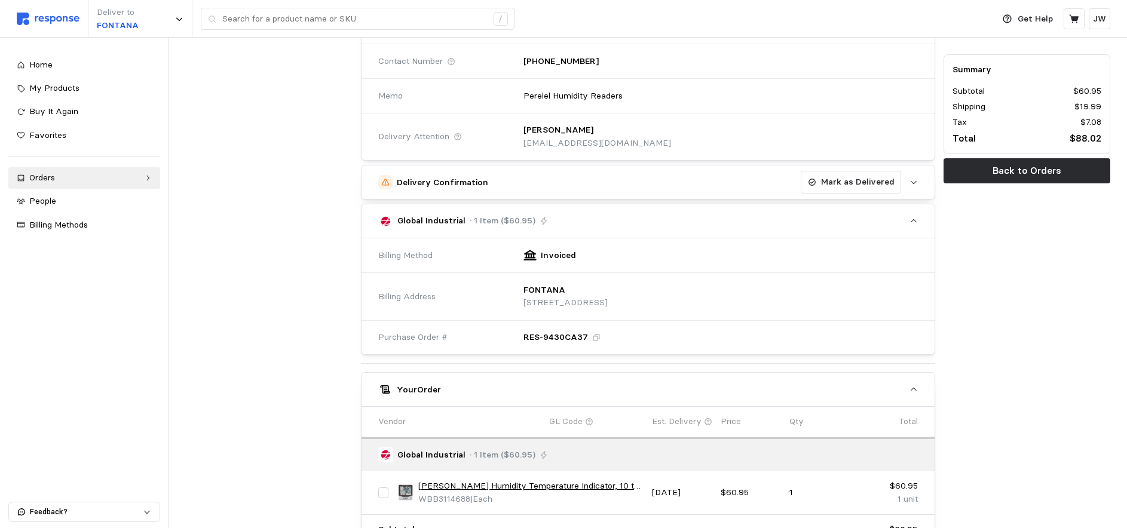
scroll to position [191, 0]
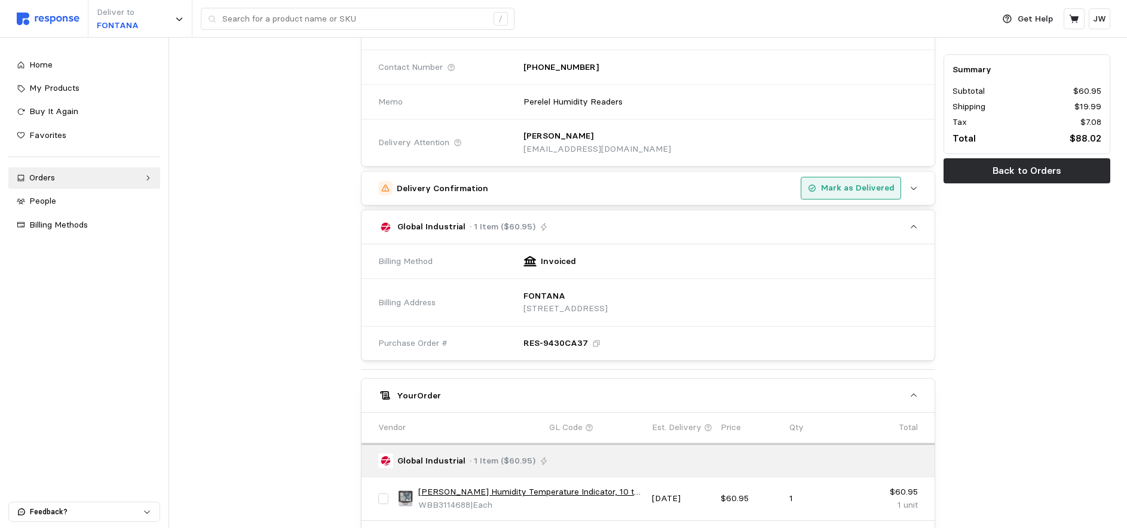
click at [859, 191] on p "Mark as Delivered" at bounding box center [857, 188] width 73 height 13
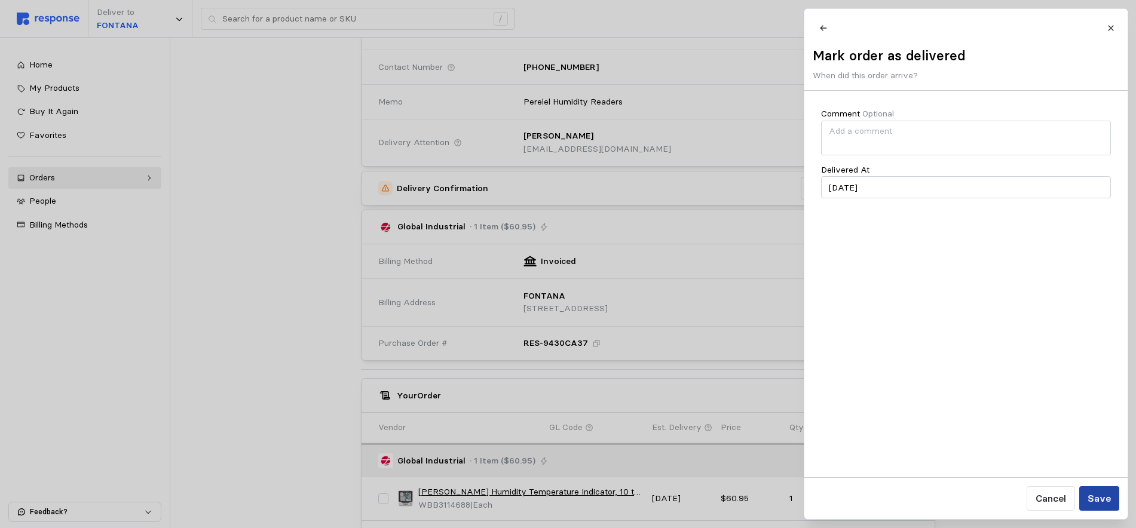
click at [1098, 496] on p "Save" at bounding box center [1098, 498] width 23 height 15
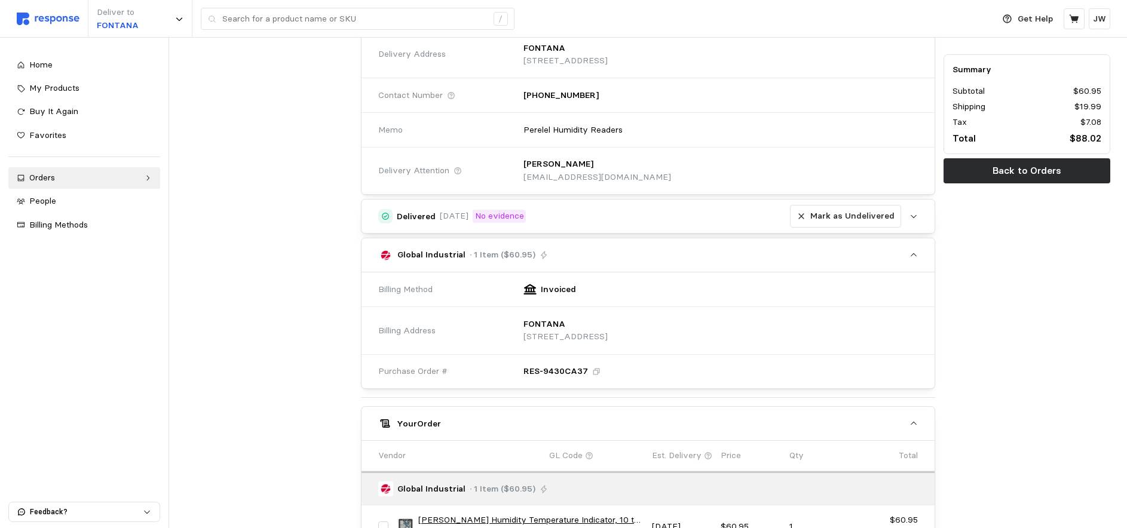
scroll to position [236, 0]
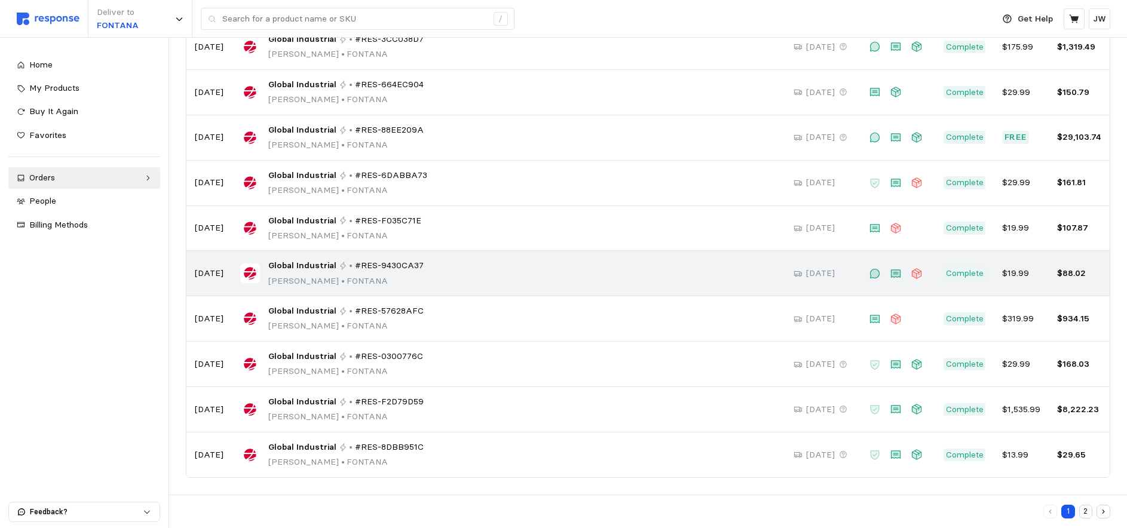
scroll to position [90, 0]
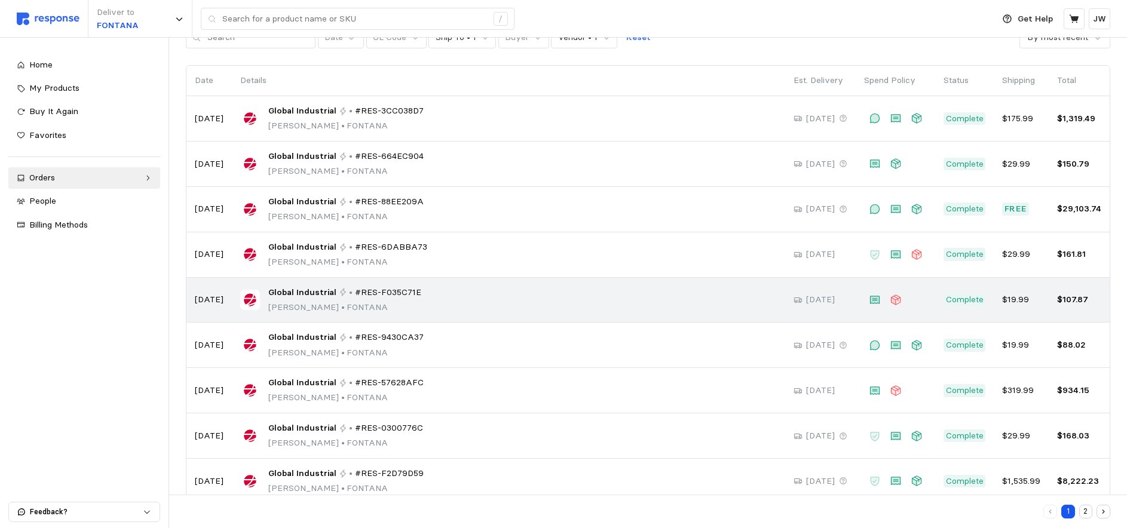
scroll to position [76, 0]
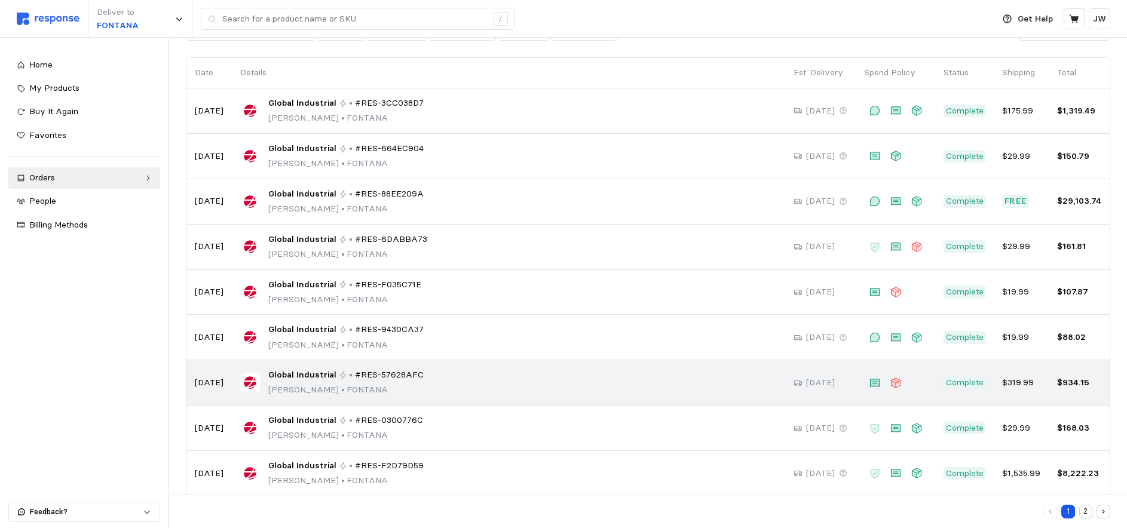
click at [376, 373] on span "#RES-57628AFC" at bounding box center [389, 375] width 69 height 13
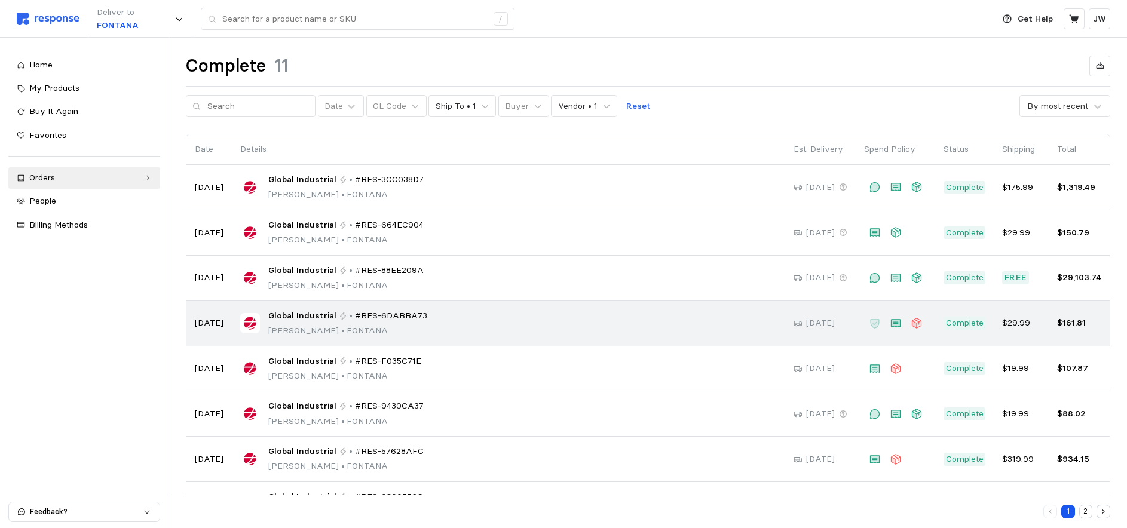
scroll to position [76, 0]
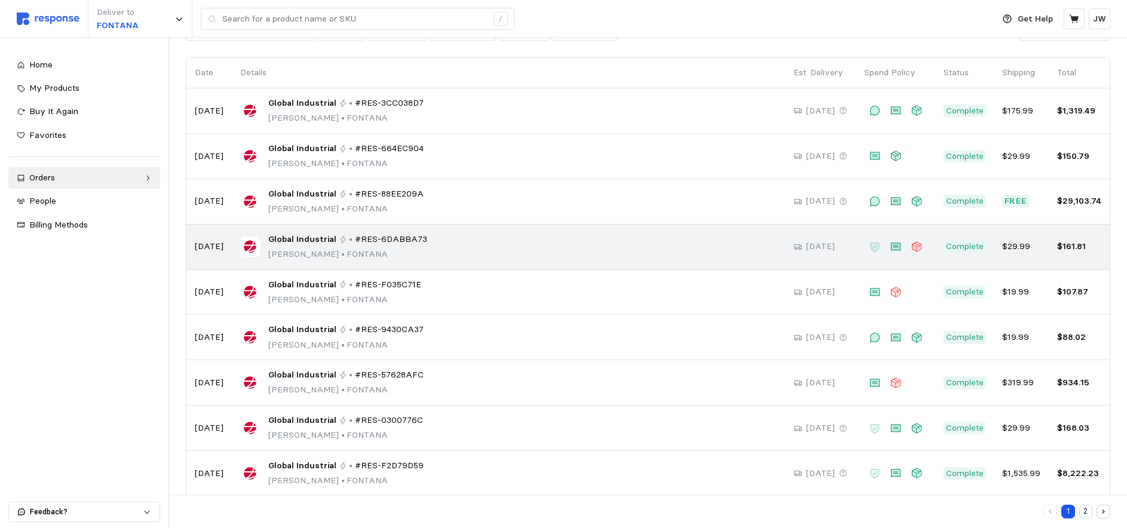
click at [304, 238] on span "Global Industrial" at bounding box center [302, 239] width 68 height 13
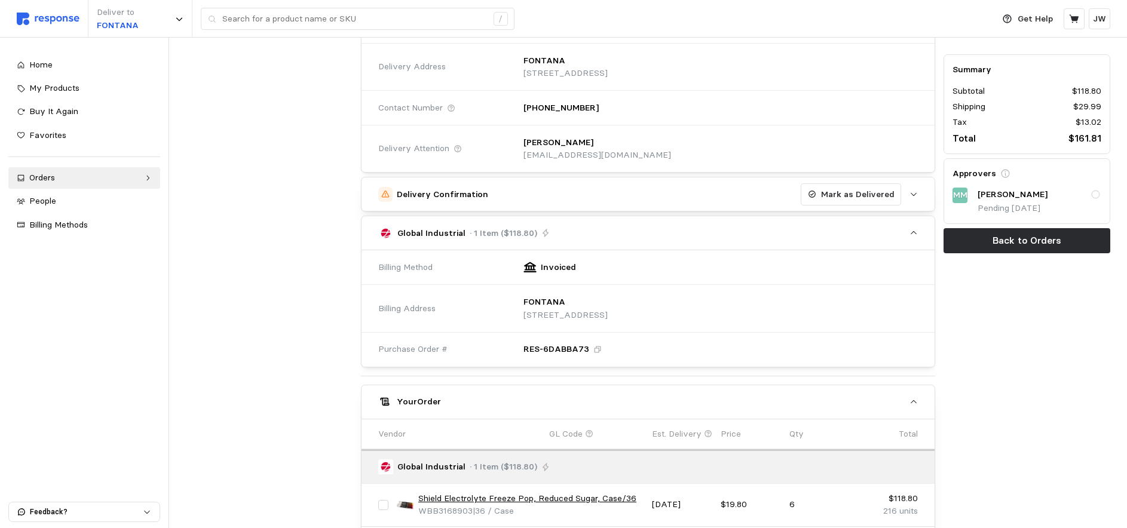
scroll to position [339, 0]
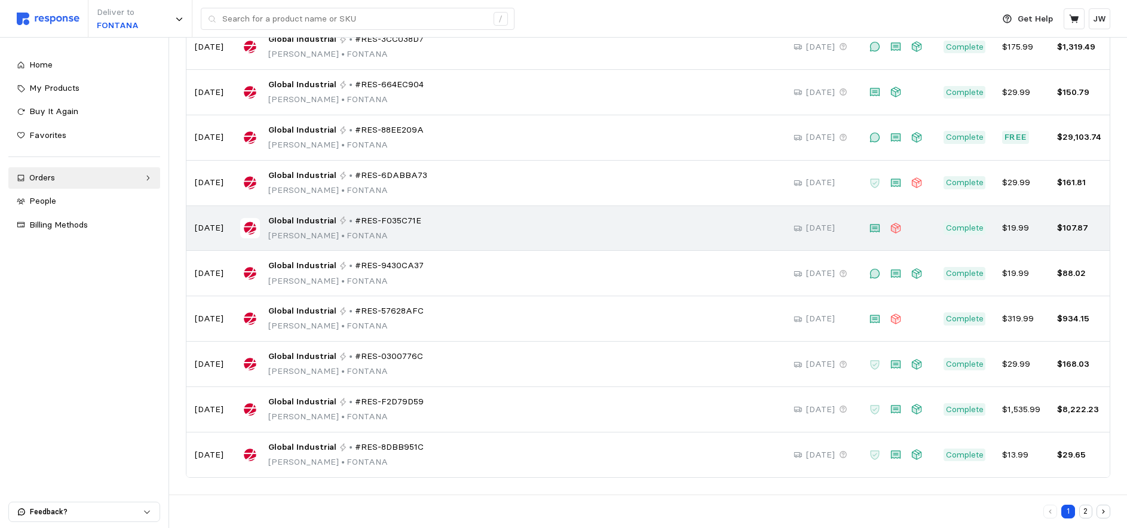
scroll to position [76, 0]
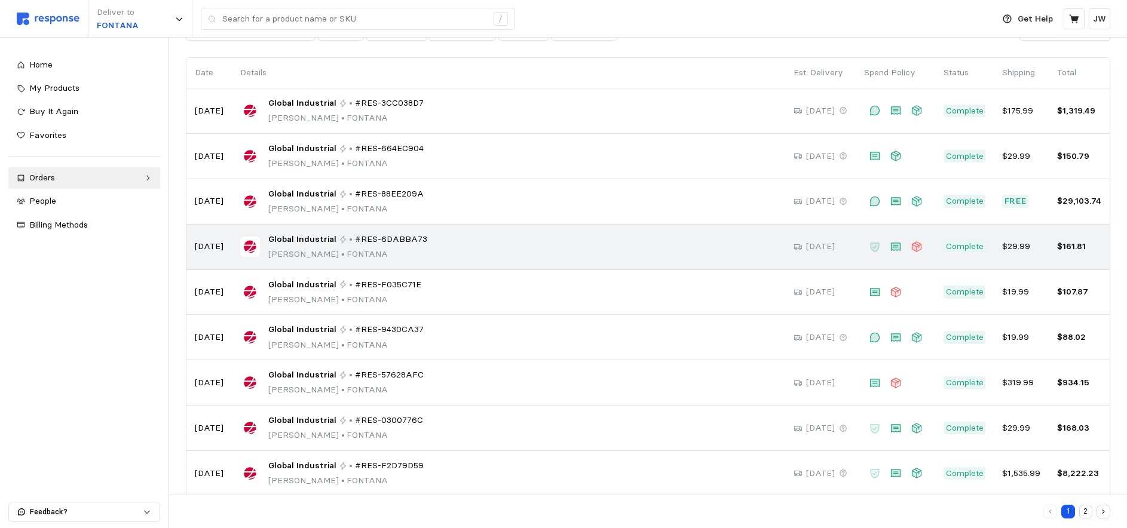
click at [390, 242] on span "#RES-6DABBA73" at bounding box center [391, 239] width 72 height 13
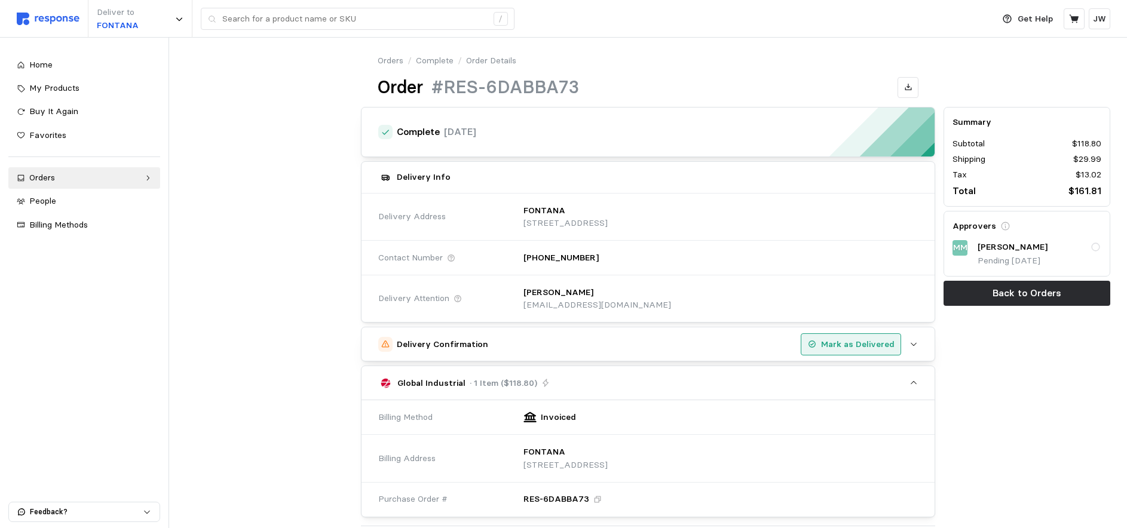
click at [847, 342] on p "Mark as Delivered" at bounding box center [857, 344] width 73 height 13
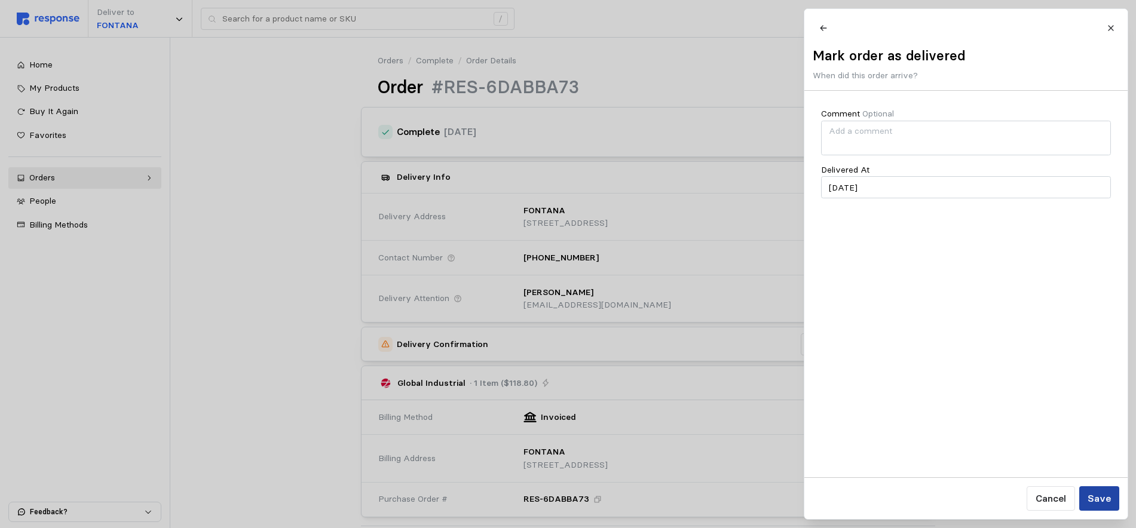
click at [1105, 496] on p "Save" at bounding box center [1098, 498] width 23 height 15
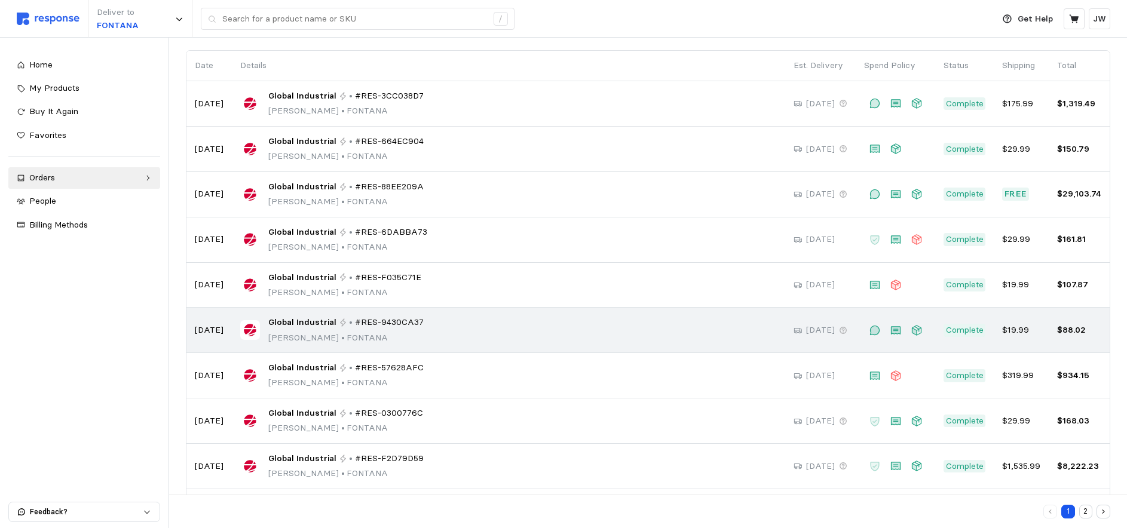
scroll to position [94, 0]
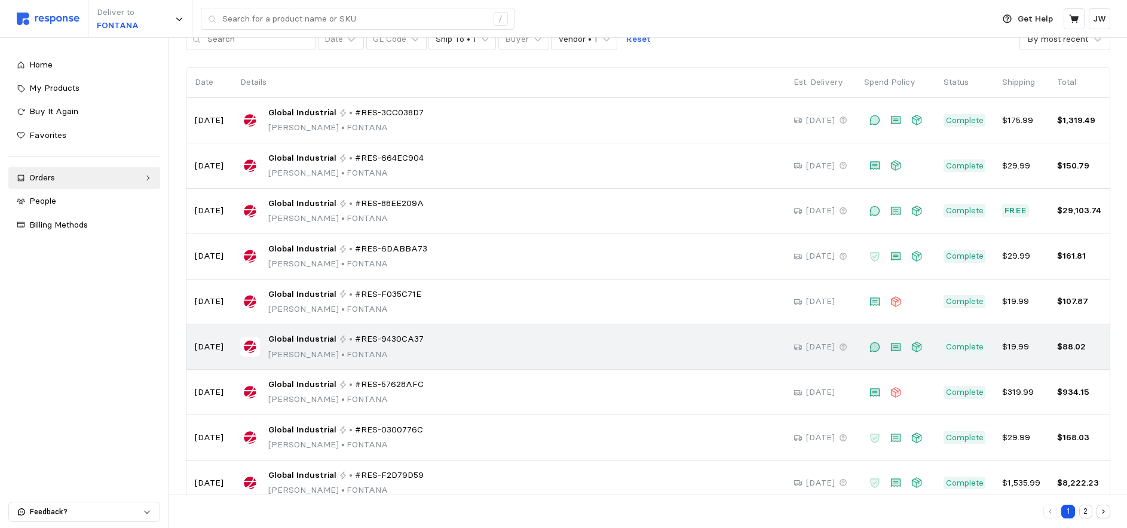
scroll to position [71, 0]
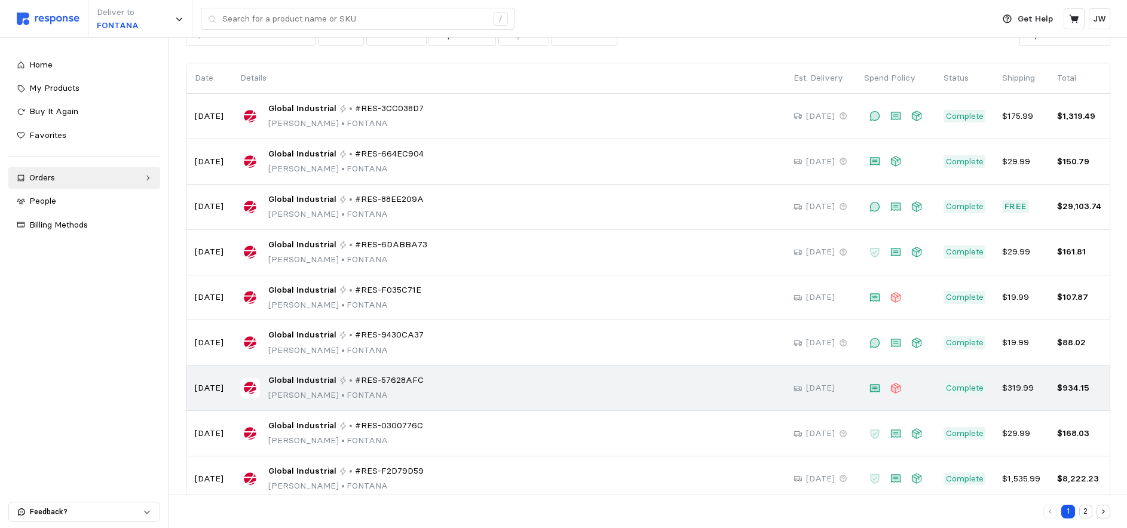
click at [388, 384] on span "#RES-57628AFC" at bounding box center [389, 380] width 69 height 13
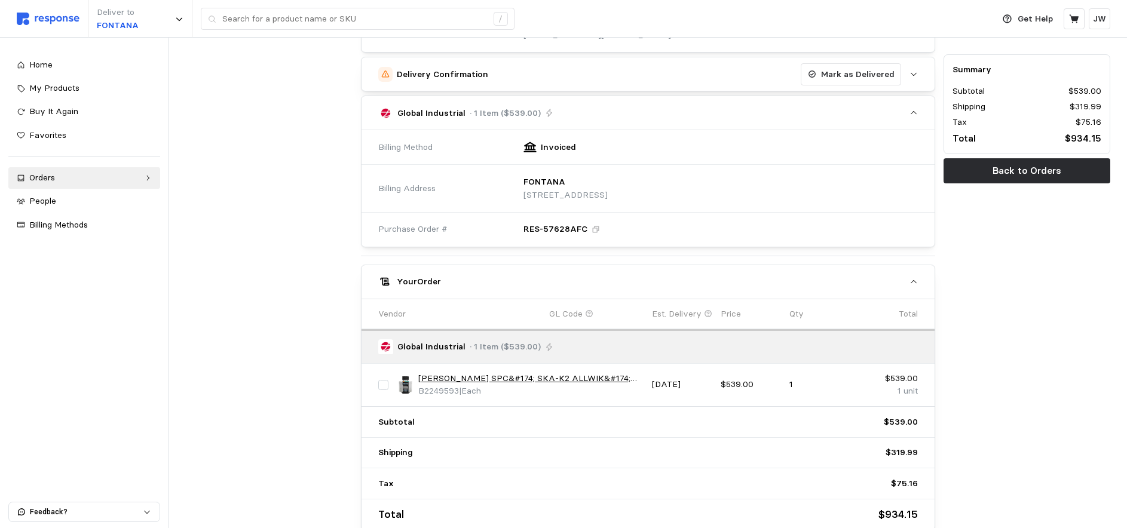
scroll to position [283, 0]
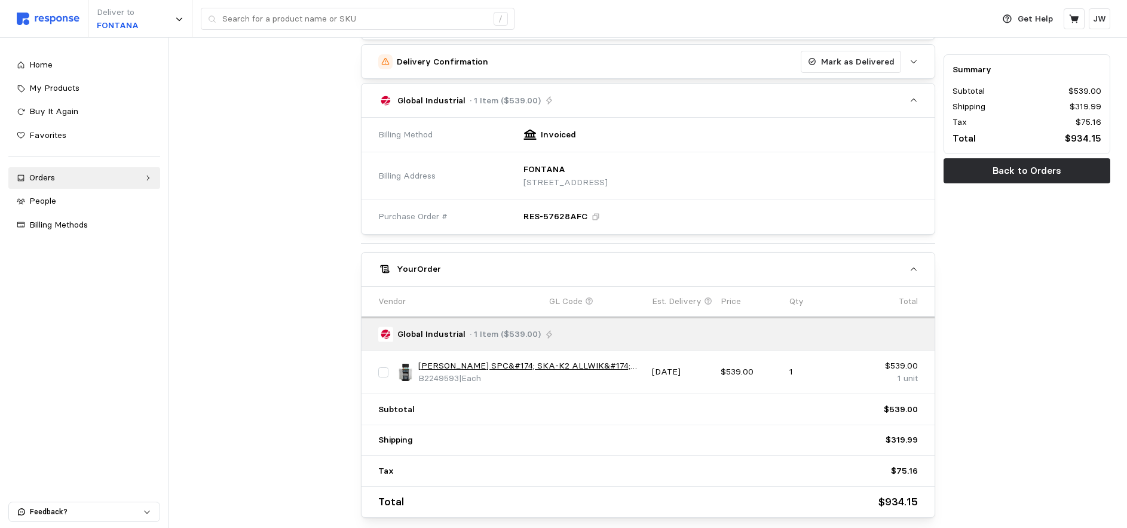
click at [513, 367] on link "Brady SPC&#174; SKA-K2 ALLWIK&#174; Universal Mobile Spill Kaddie/Trolley" at bounding box center [530, 366] width 225 height 13
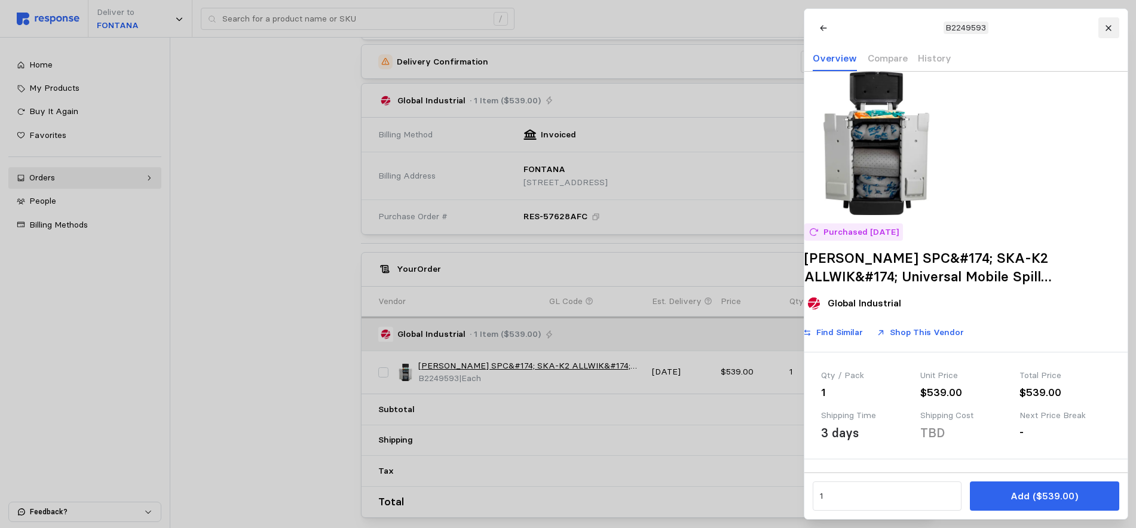
click at [1111, 28] on icon at bounding box center [1108, 28] width 8 height 8
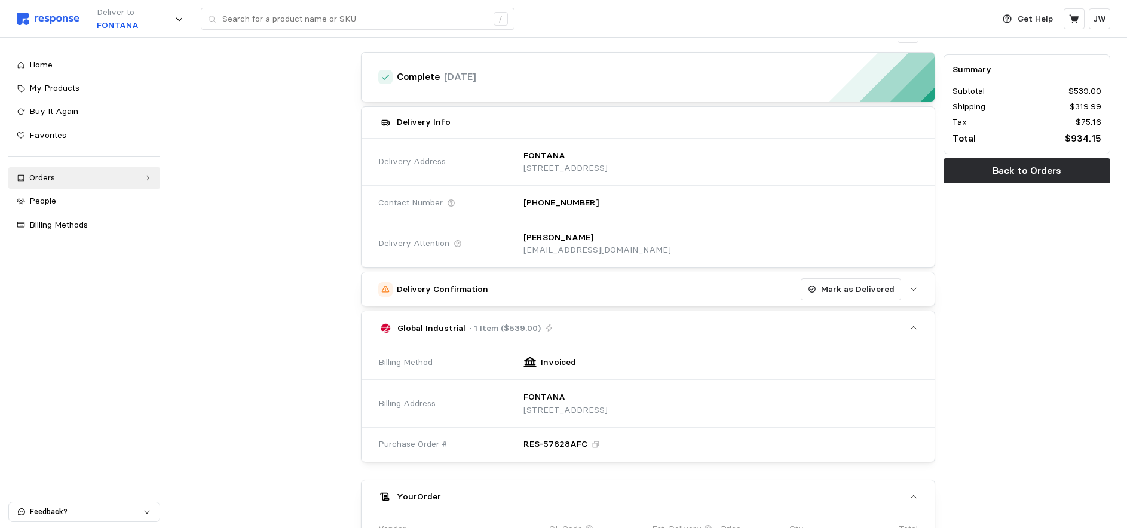
scroll to position [0, 0]
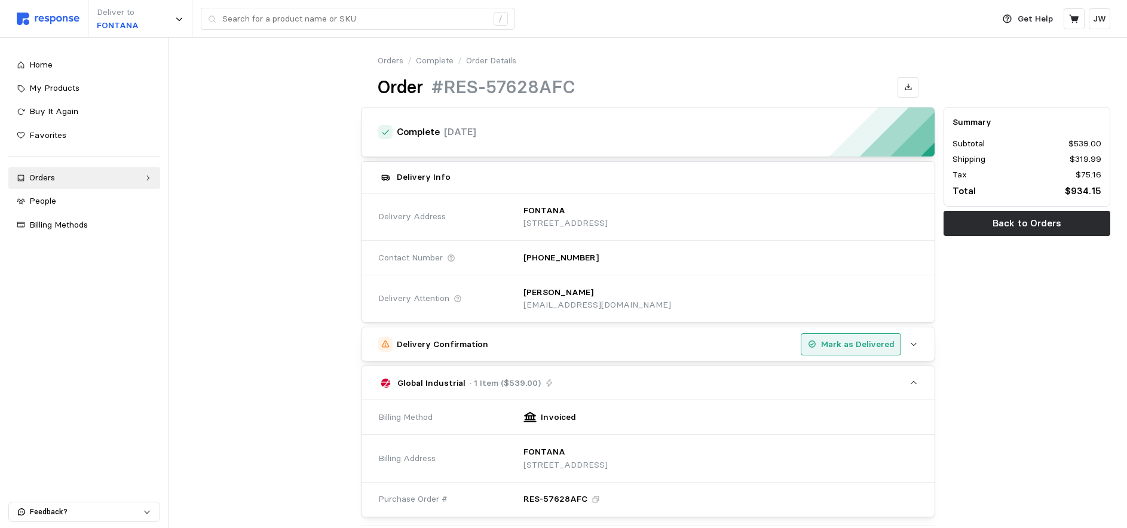
click at [855, 343] on p "Mark as Delivered" at bounding box center [857, 344] width 73 height 13
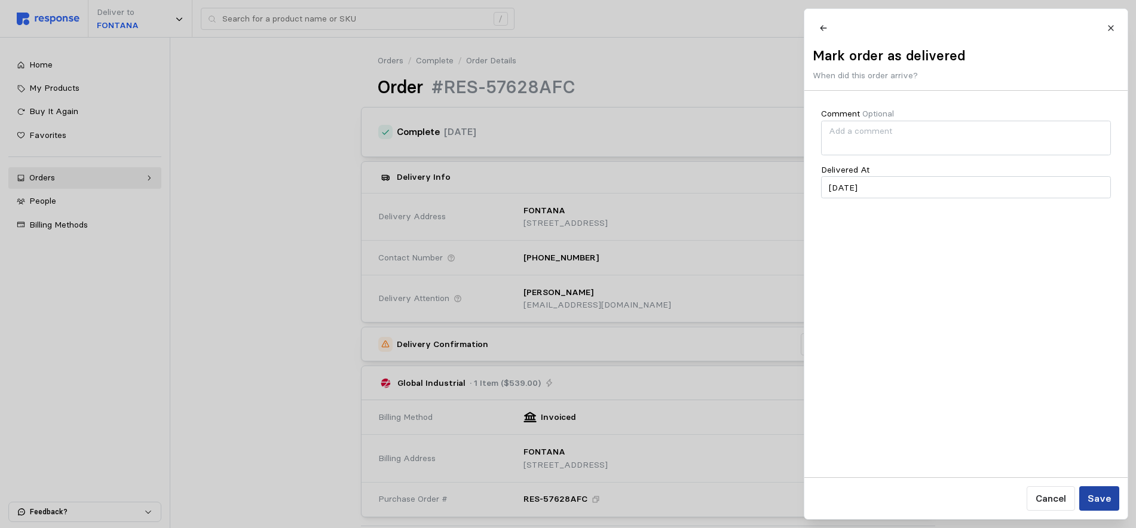
click at [1105, 501] on p "Save" at bounding box center [1098, 498] width 23 height 15
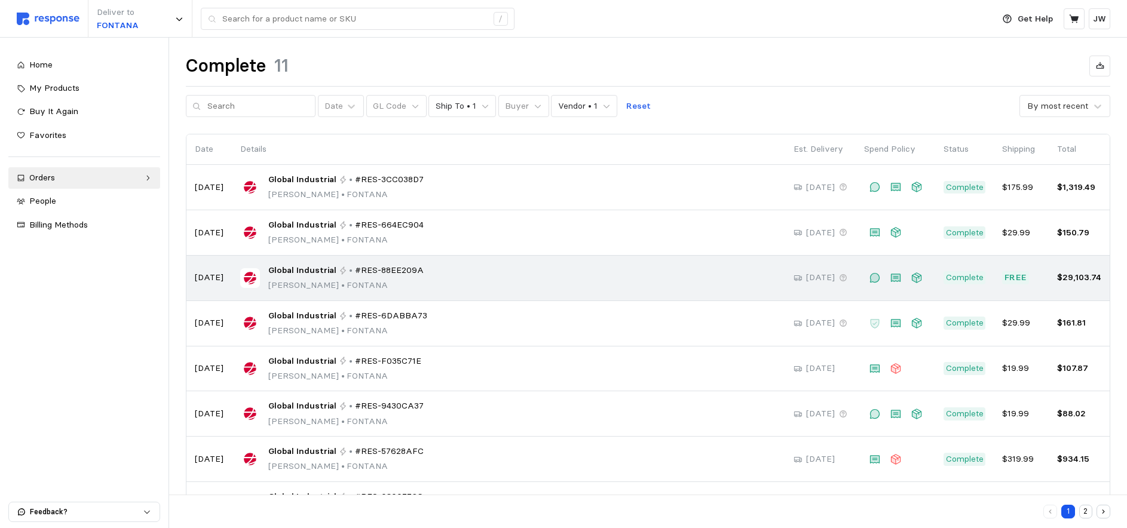
scroll to position [71, 0]
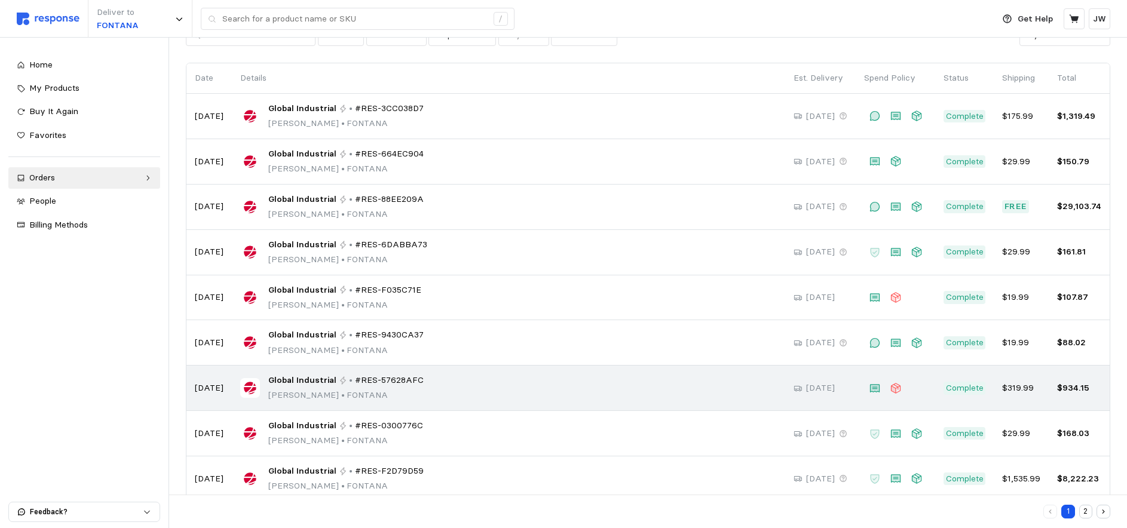
click at [370, 380] on span "#RES-57628AFC" at bounding box center [389, 380] width 69 height 13
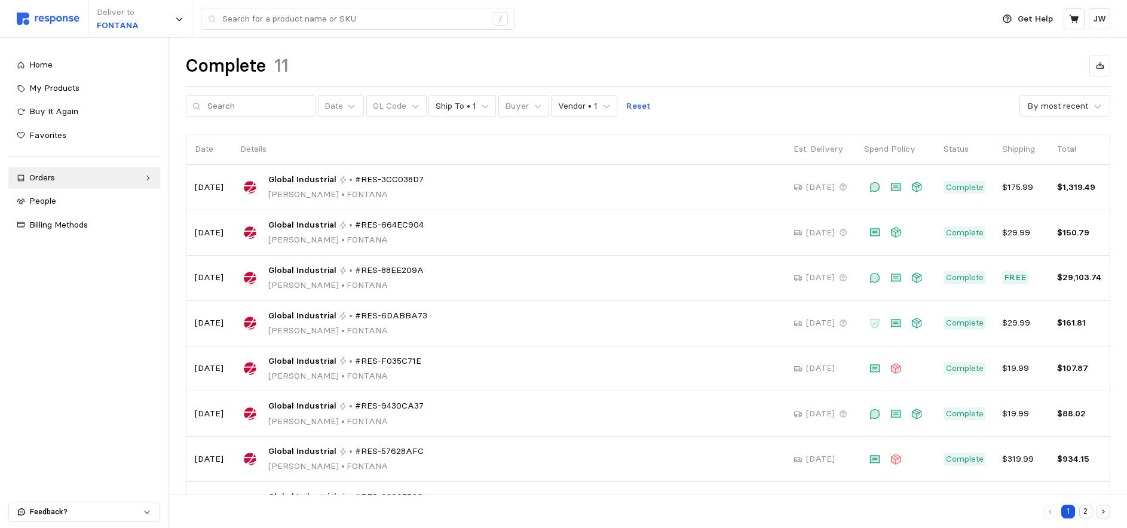
scroll to position [71, 0]
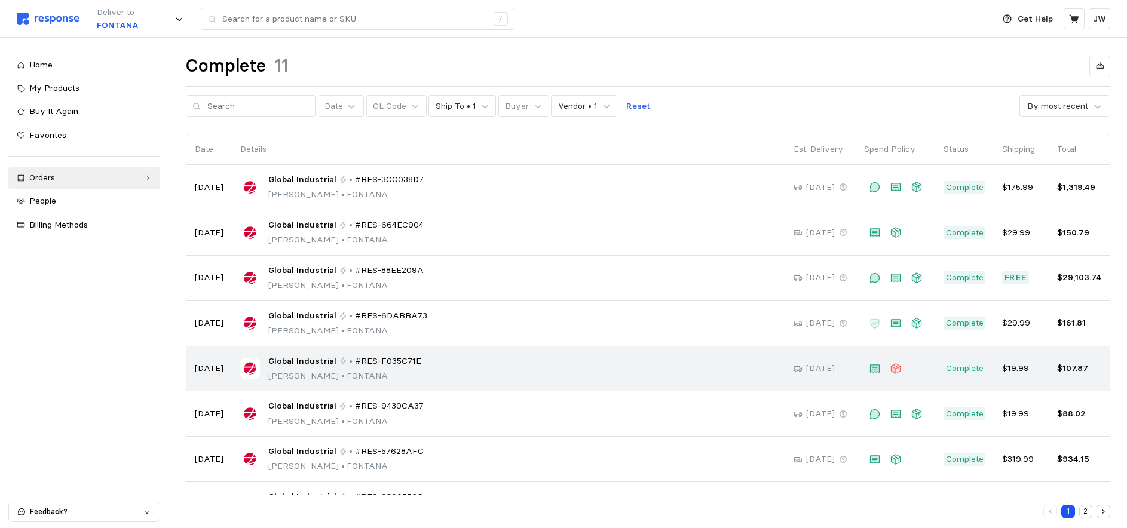
click at [385, 363] on span "#RES-F035C71E" at bounding box center [388, 361] width 66 height 13
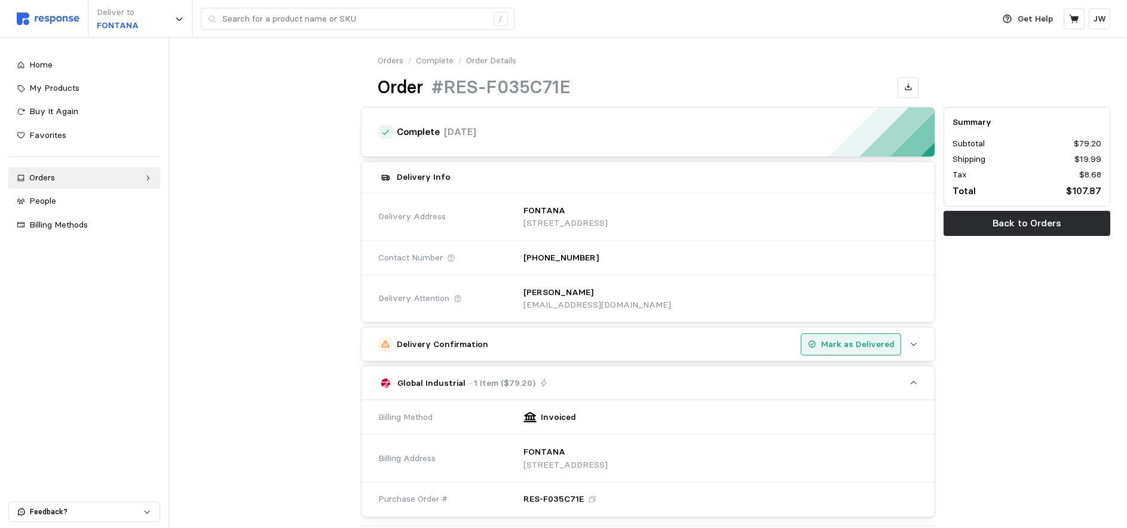
click at [852, 342] on p "Mark as Delivered" at bounding box center [857, 344] width 73 height 13
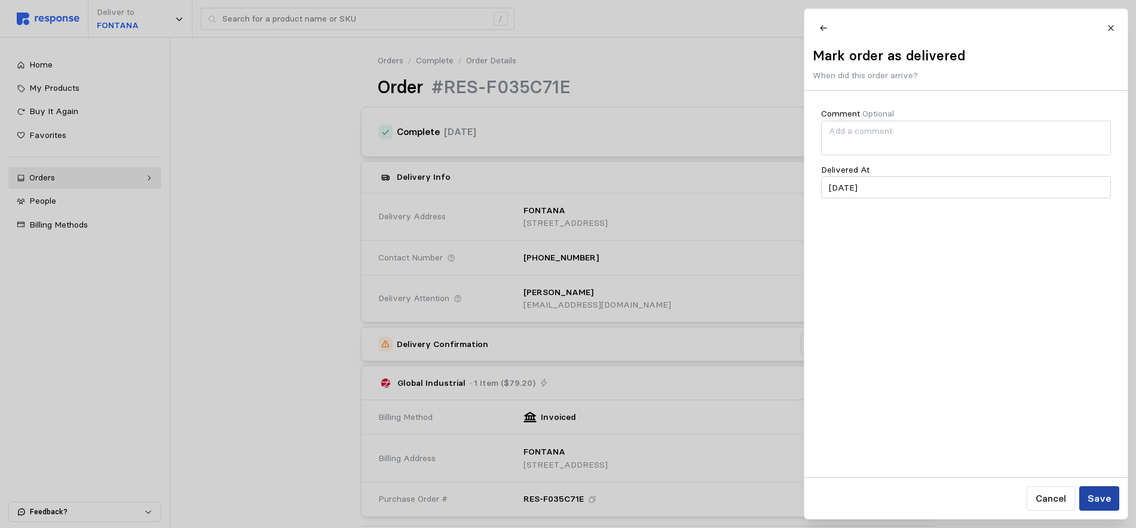
click at [1110, 495] on p "Save" at bounding box center [1098, 498] width 23 height 15
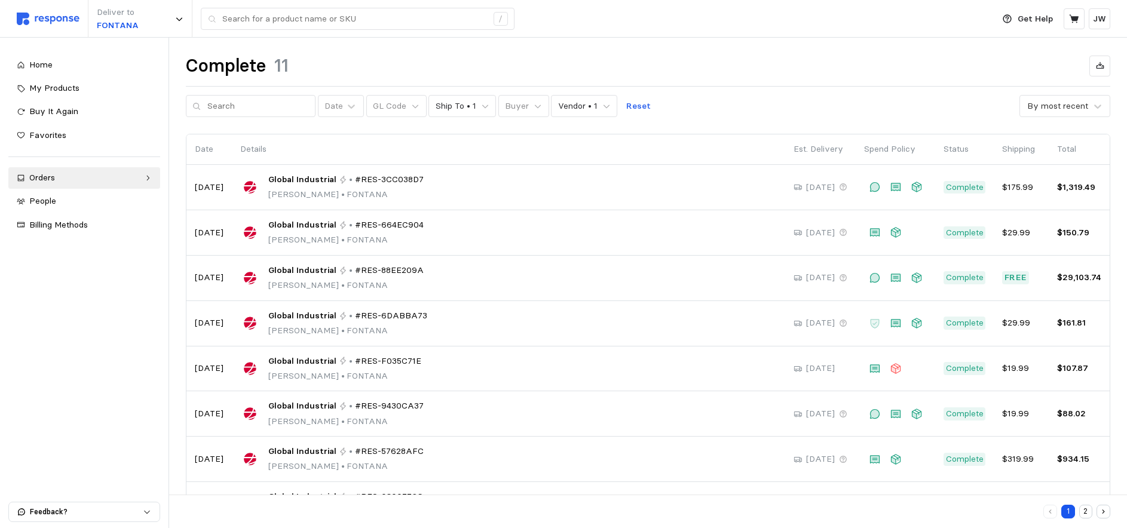
scroll to position [71, 0]
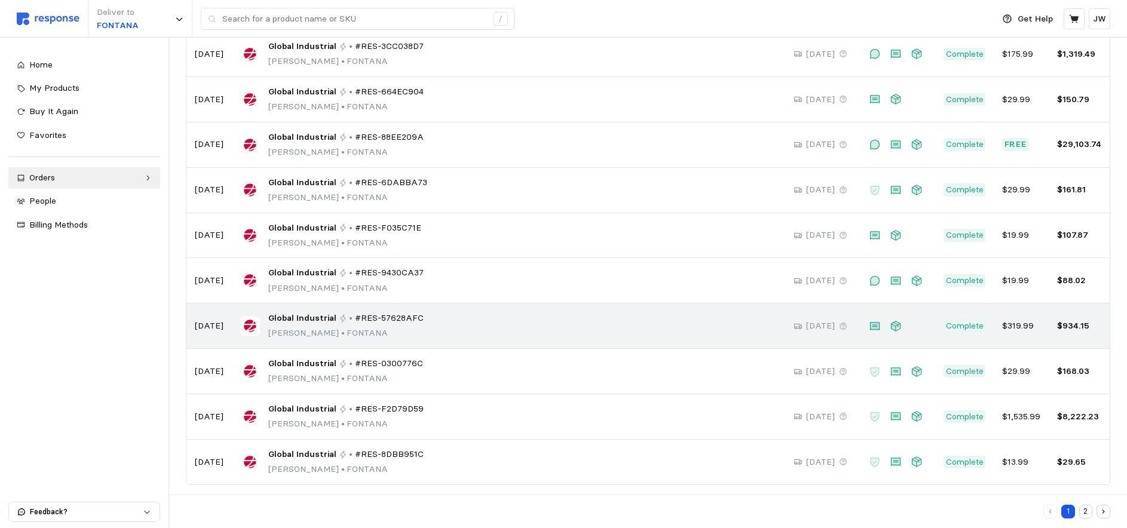
scroll to position [140, 0]
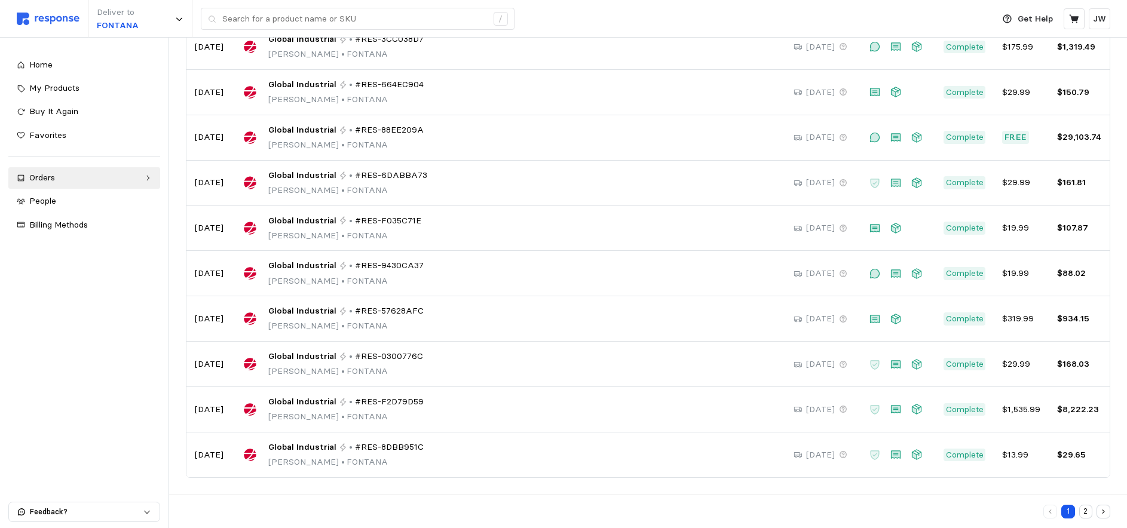
click at [1088, 512] on button "2" at bounding box center [1086, 512] width 14 height 14
